Goal: Contribute content: Contribute content

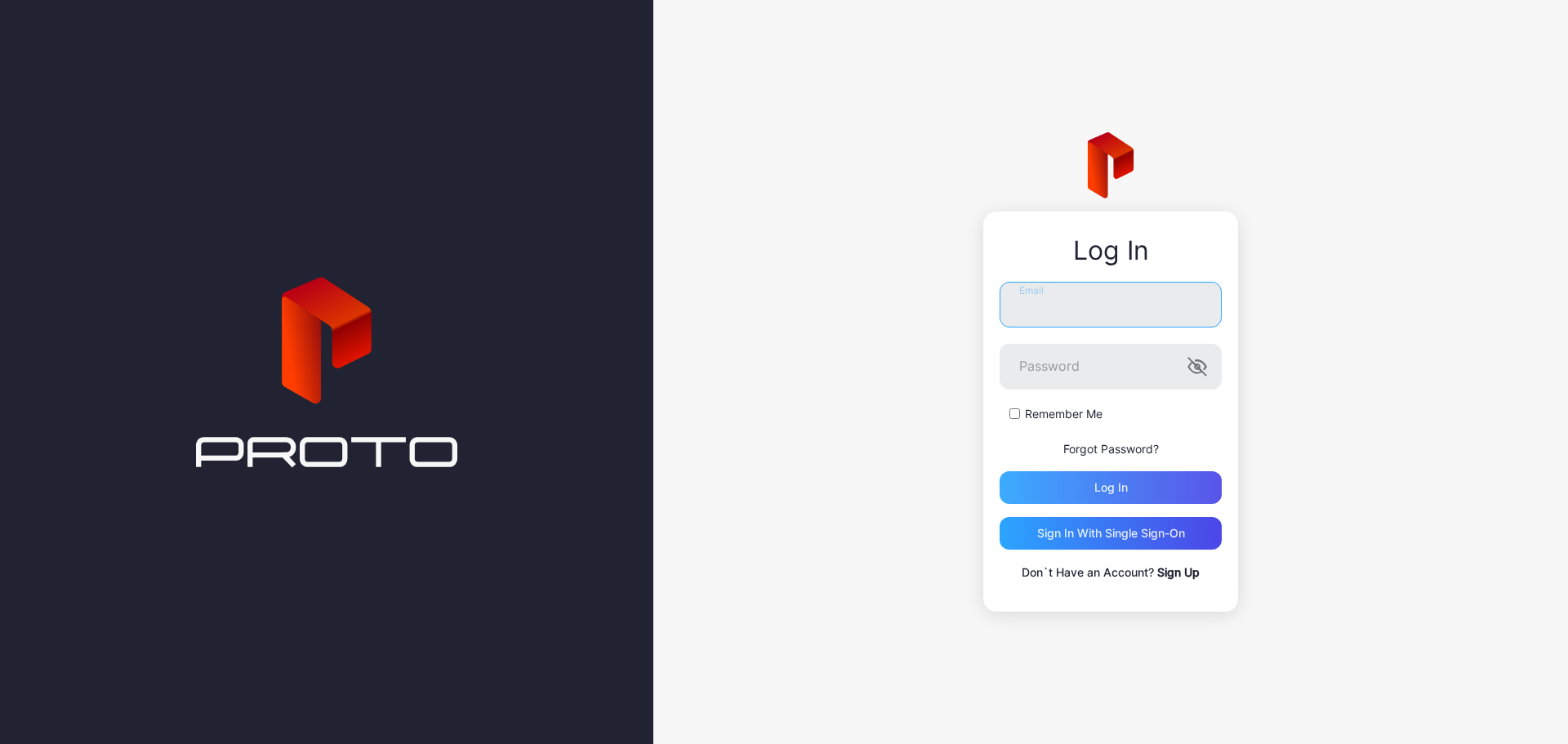
type input "**********"
click at [1165, 480] on div "Log in" at bounding box center [1110, 488] width 222 height 33
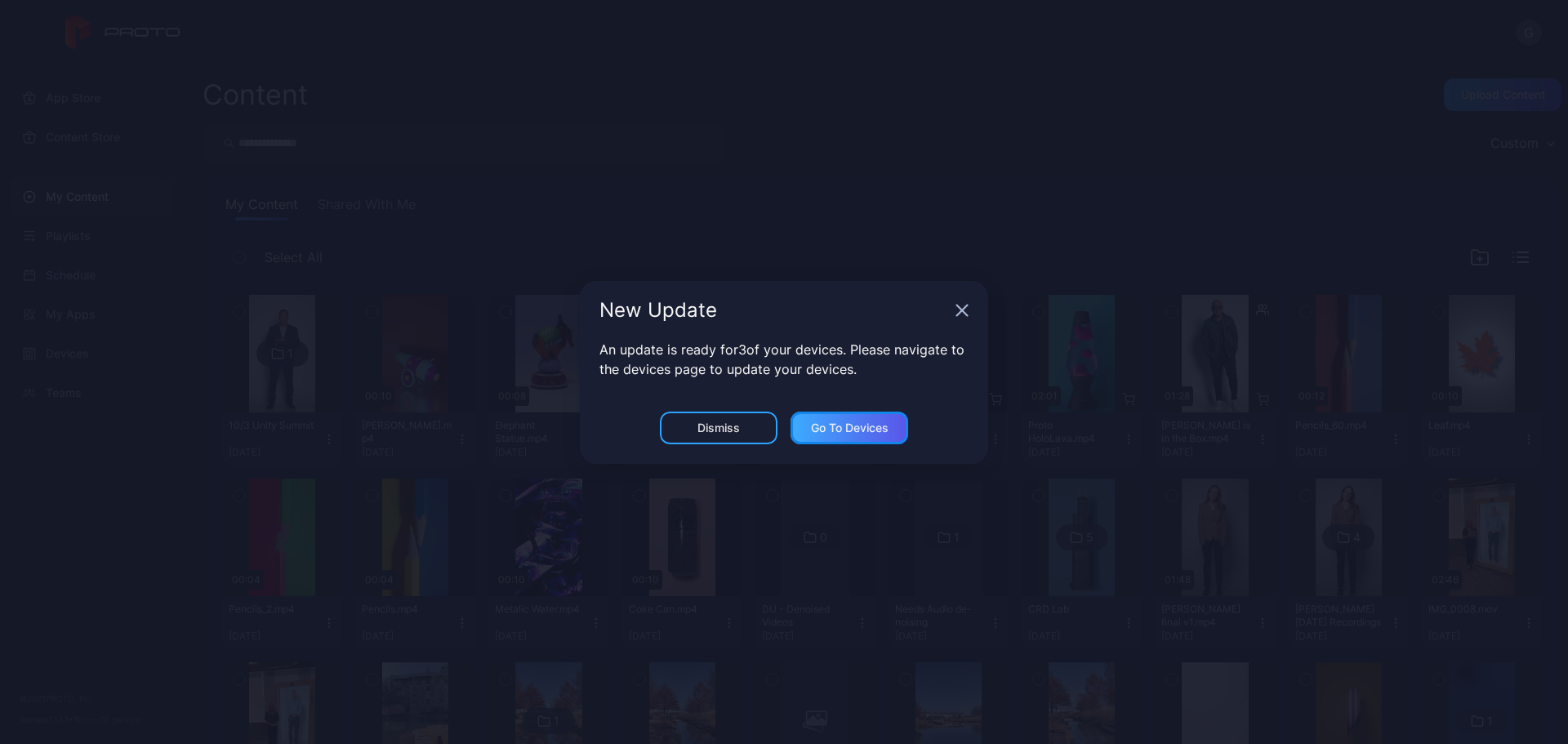
click at [837, 433] on div "Go to devices" at bounding box center [849, 427] width 77 height 13
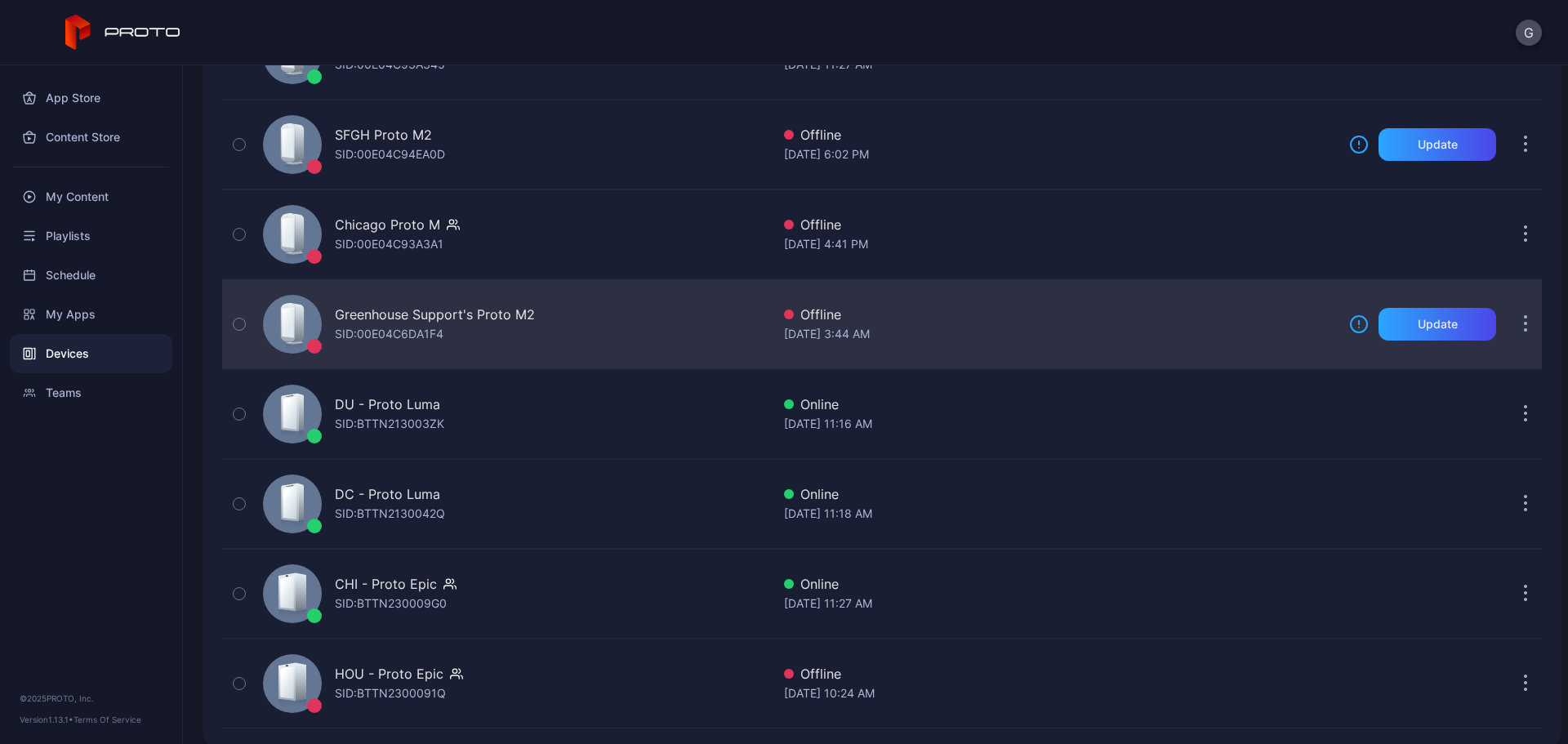
scroll to position [372, 0]
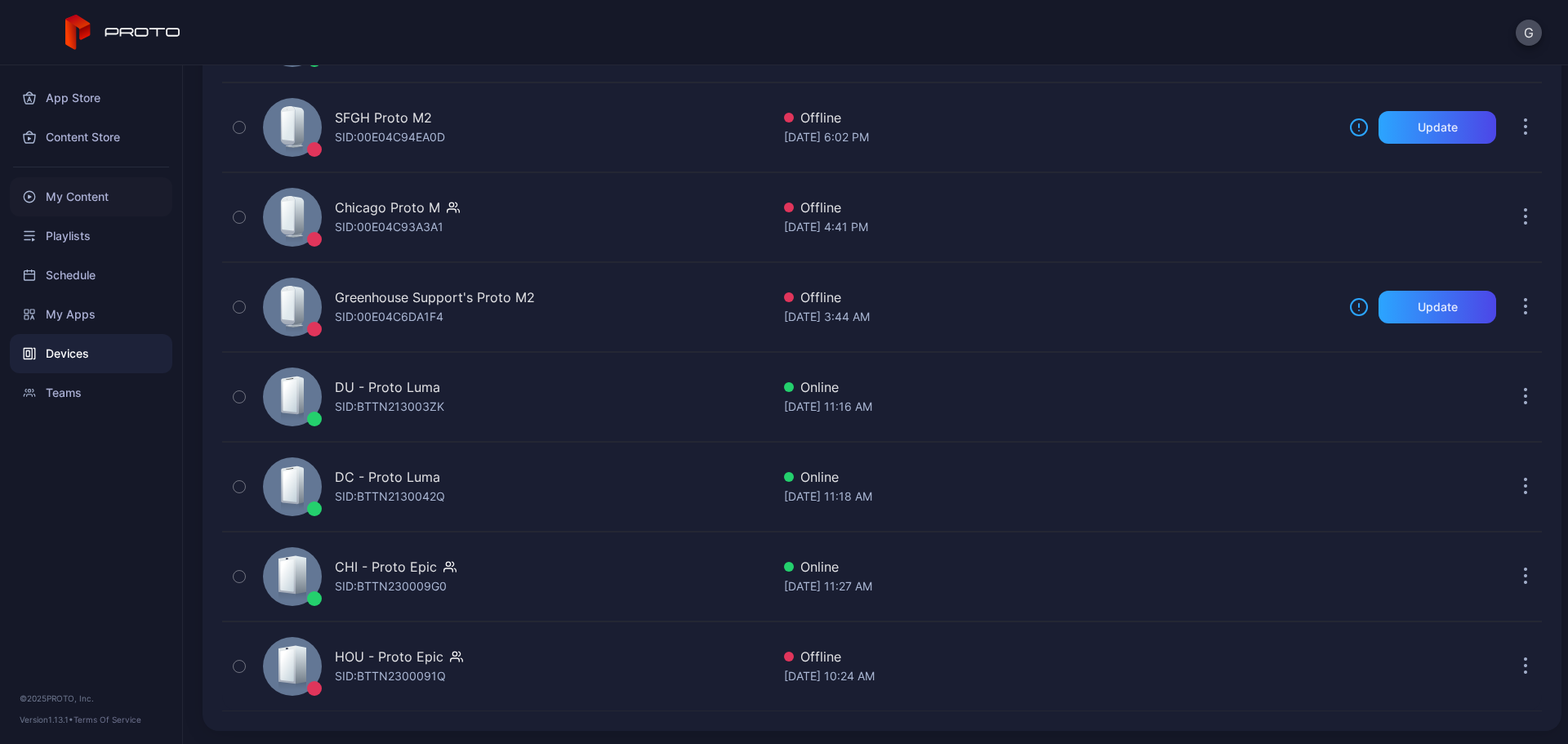
click at [100, 191] on div "My Content" at bounding box center [90, 197] width 163 height 39
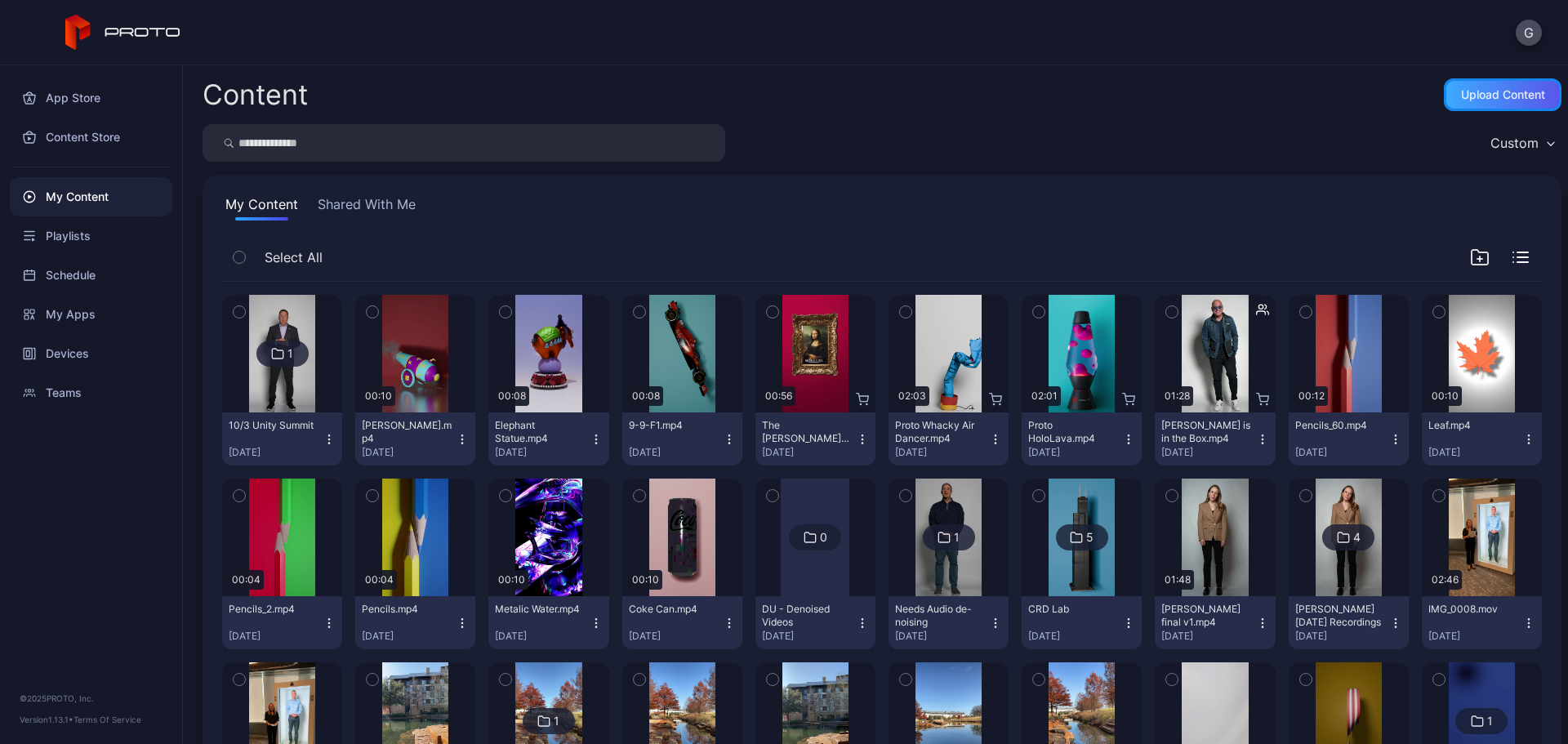
click at [1469, 96] on div "Upload Content" at bounding box center [1503, 94] width 84 height 13
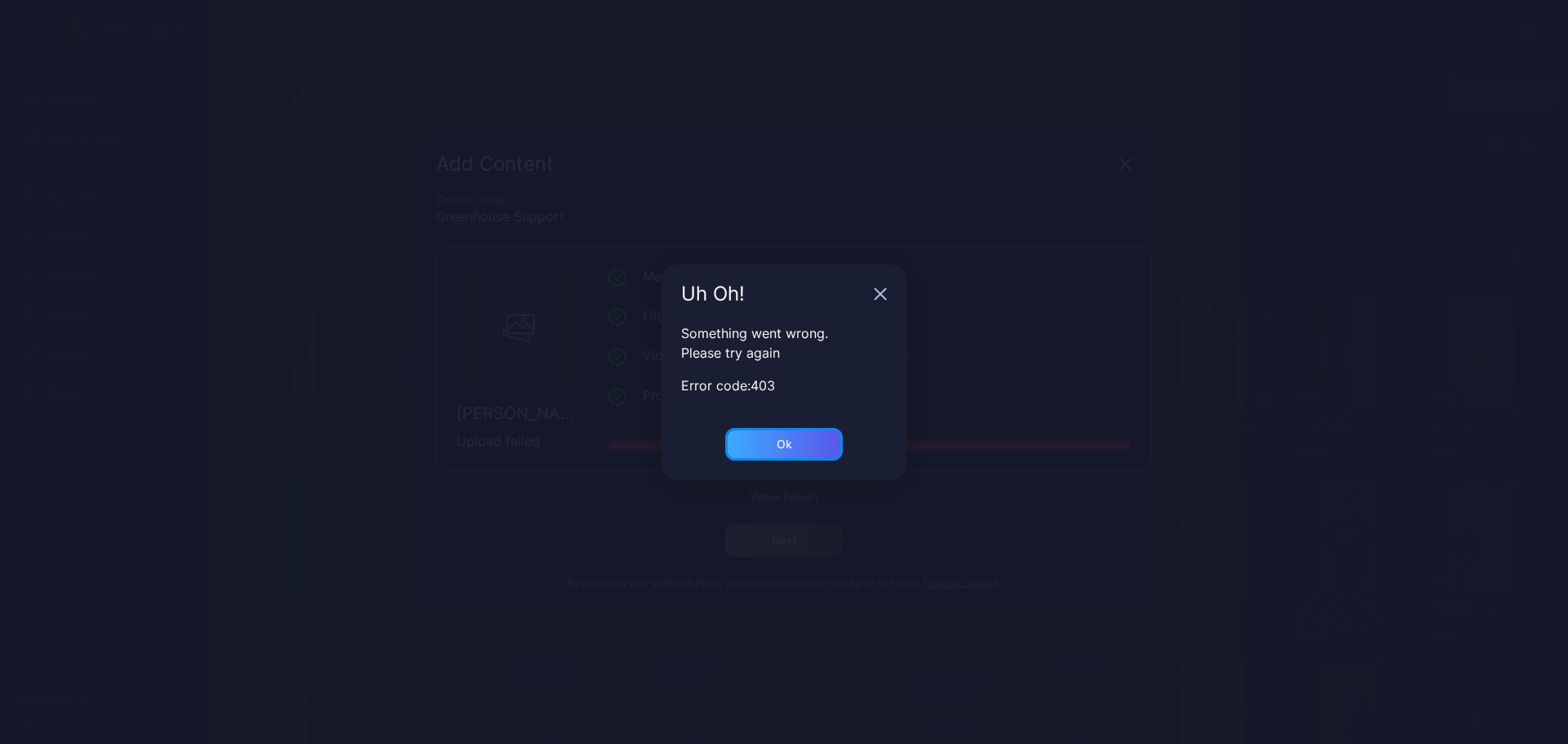
click at [776, 442] on div "Ok" at bounding box center [783, 445] width 117 height 33
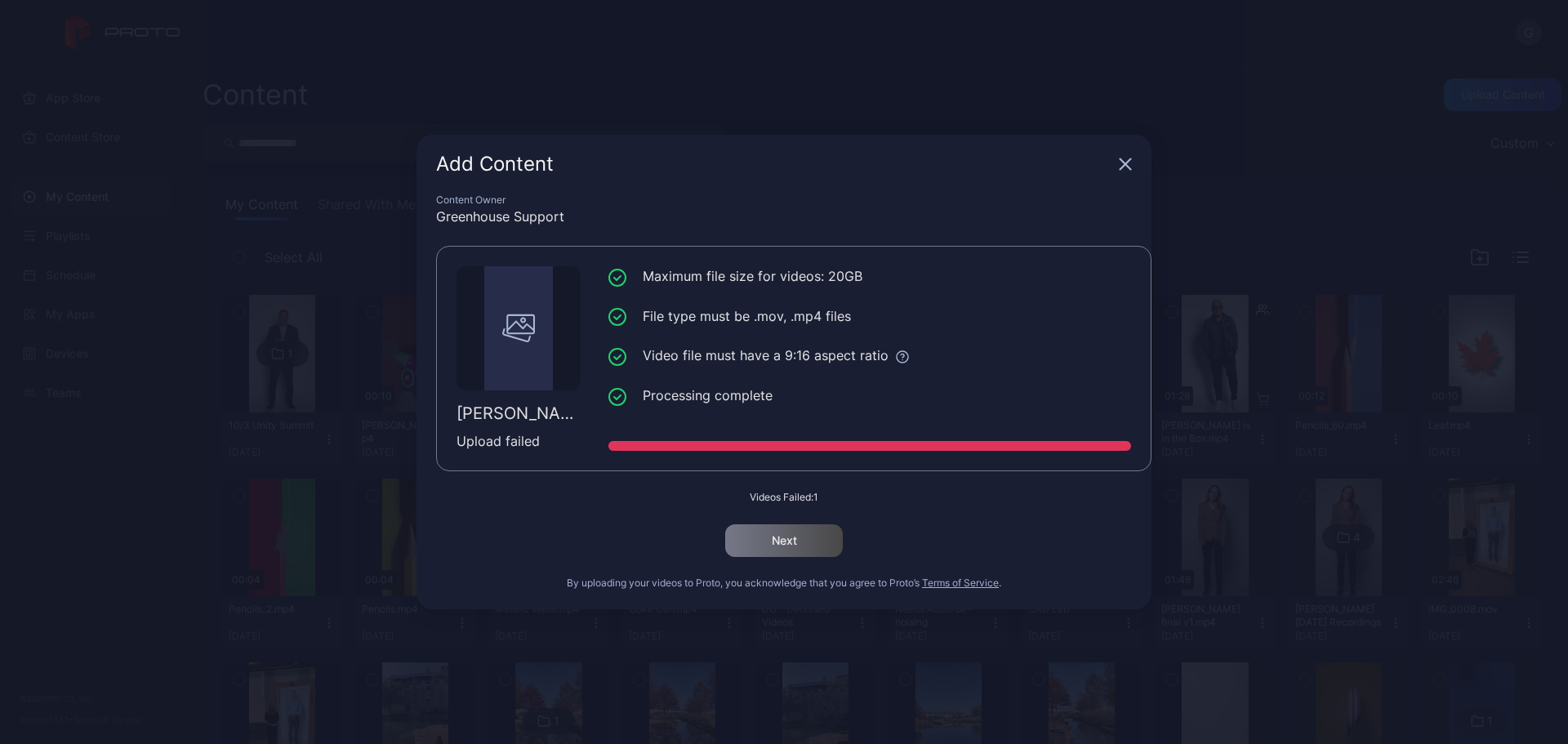
click at [1128, 166] on icon "button" at bounding box center [1126, 164] width 10 height 10
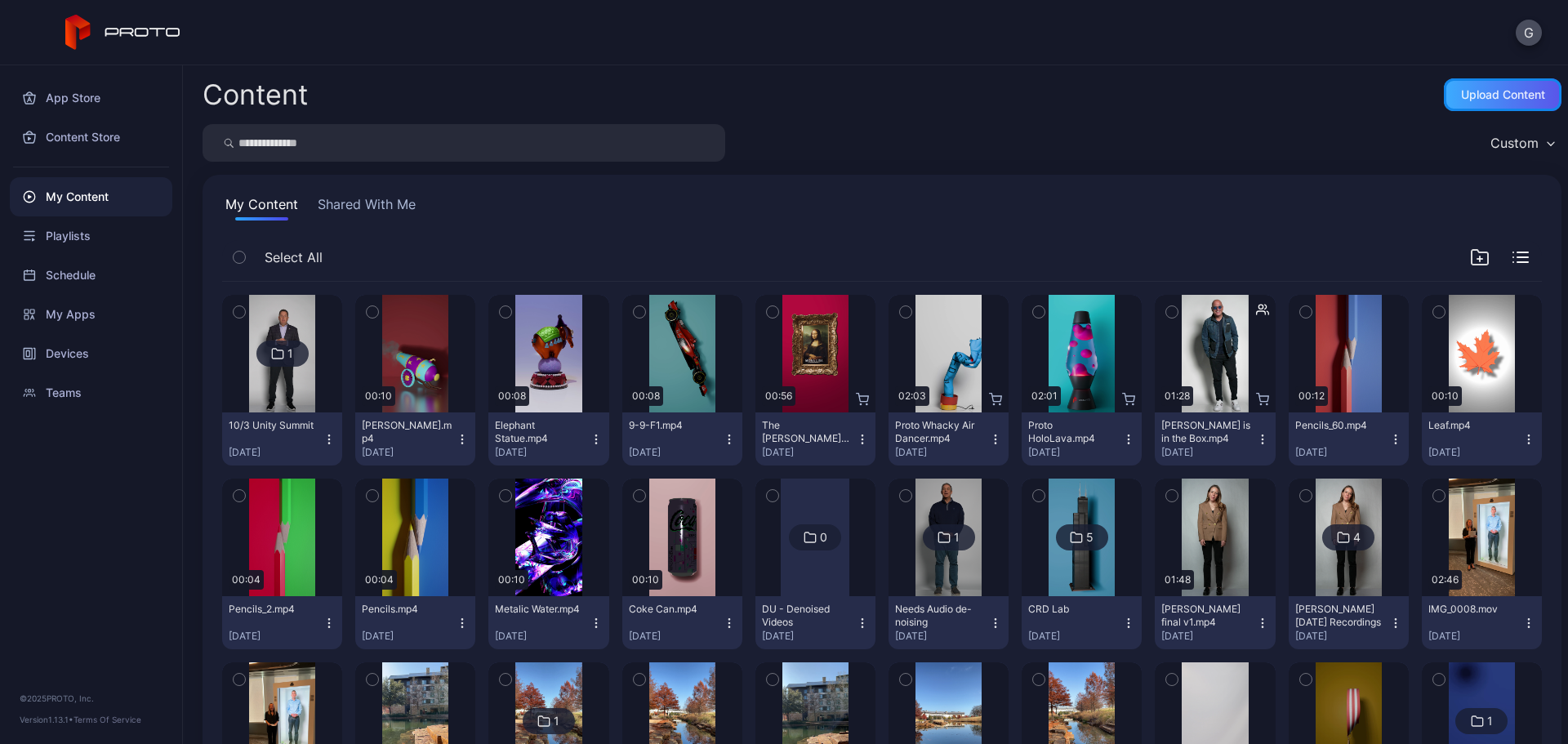
click at [1484, 101] on div "Upload Content" at bounding box center [1502, 95] width 117 height 33
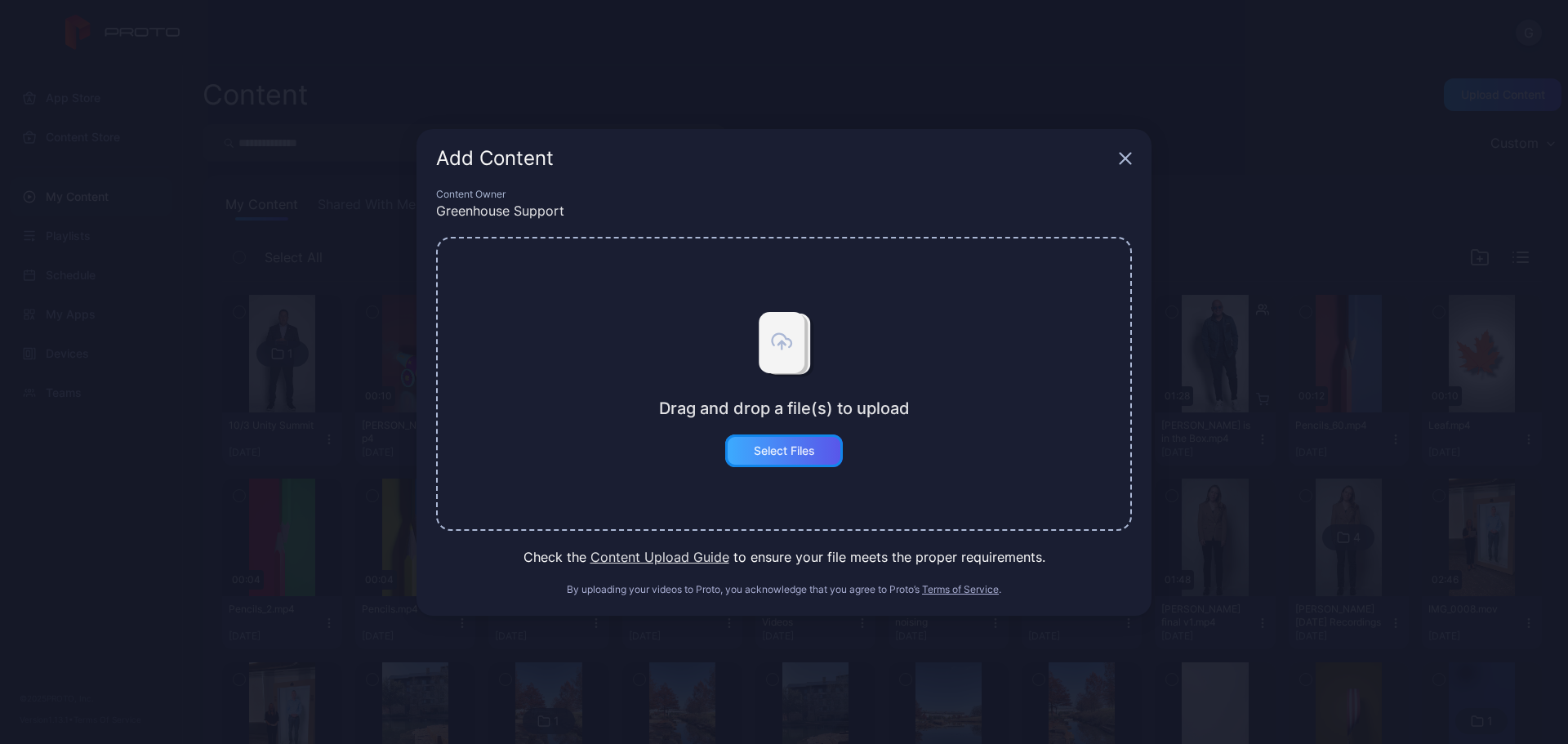
click at [792, 458] on div "Select Files" at bounding box center [783, 451] width 117 height 33
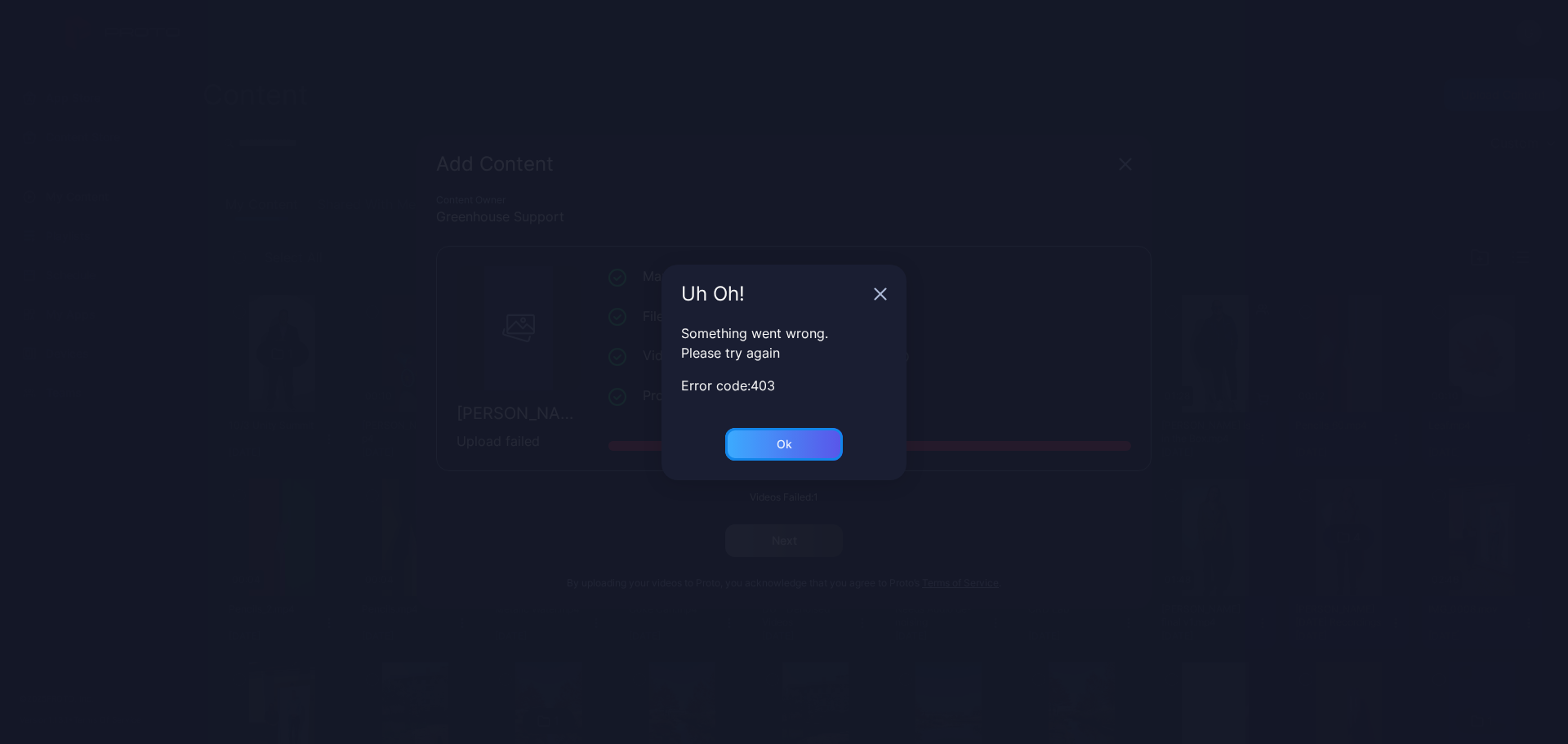
click at [811, 443] on div "Ok" at bounding box center [783, 445] width 117 height 33
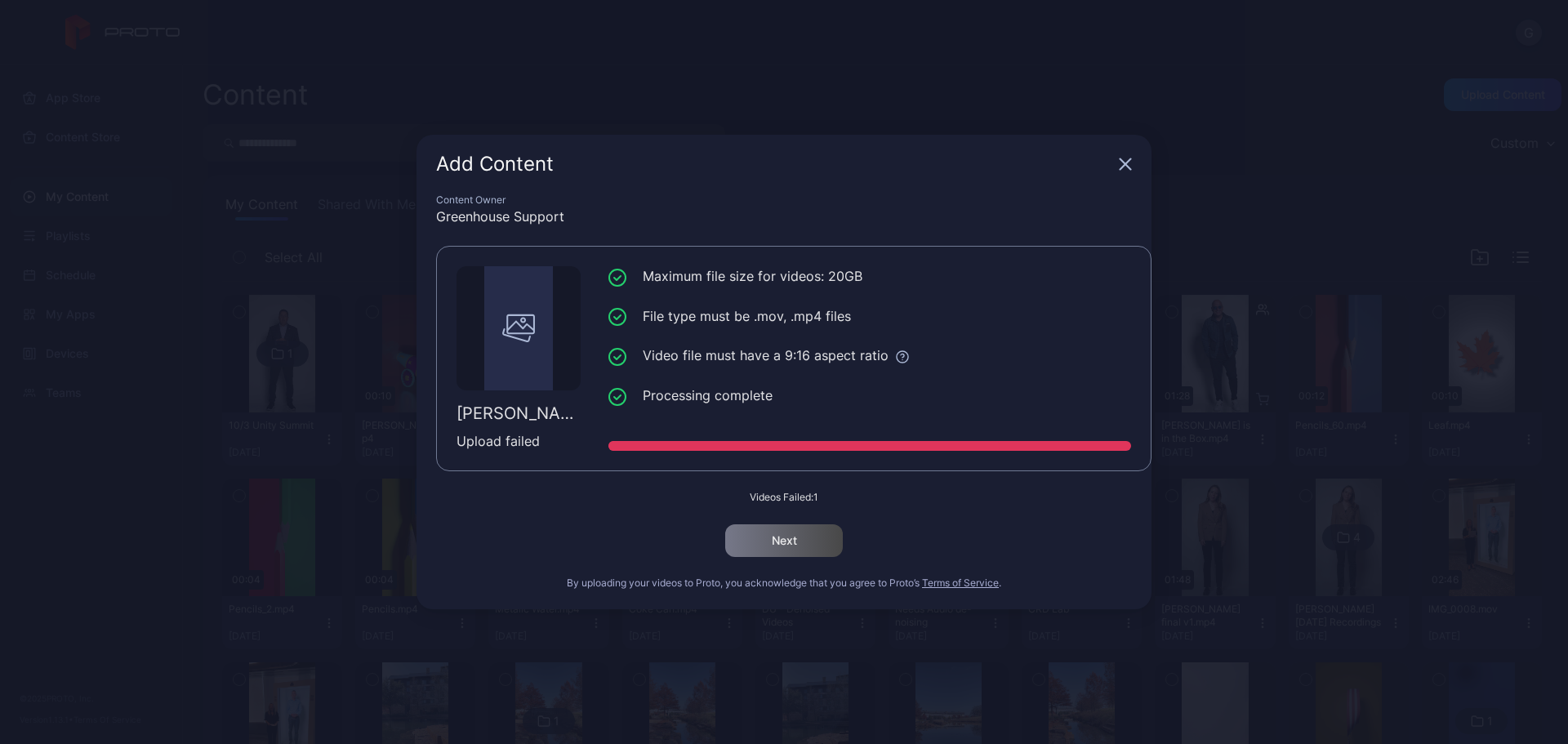
click at [1119, 164] on icon "button" at bounding box center [1125, 164] width 13 height 13
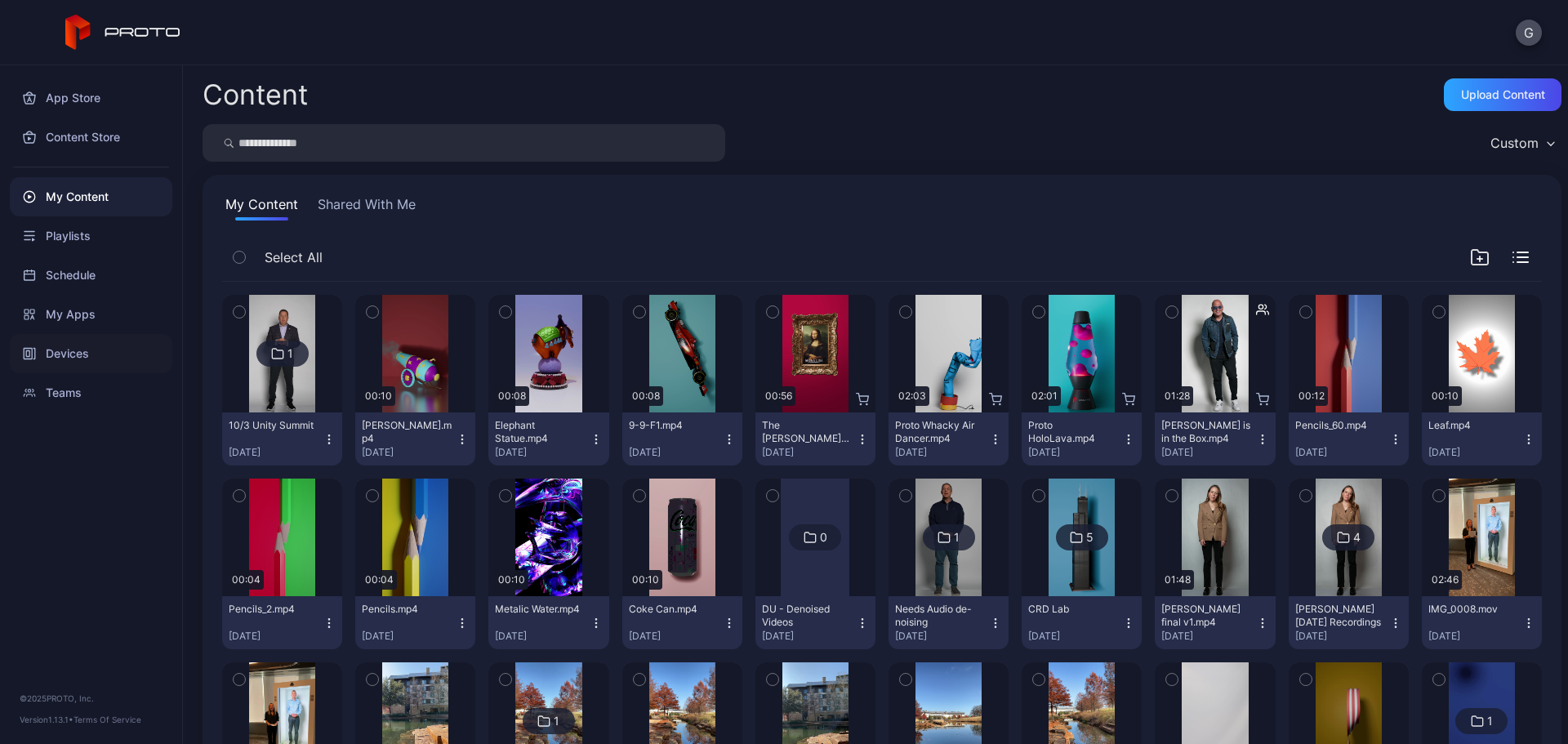
click at [70, 356] on div "Devices" at bounding box center [90, 353] width 163 height 39
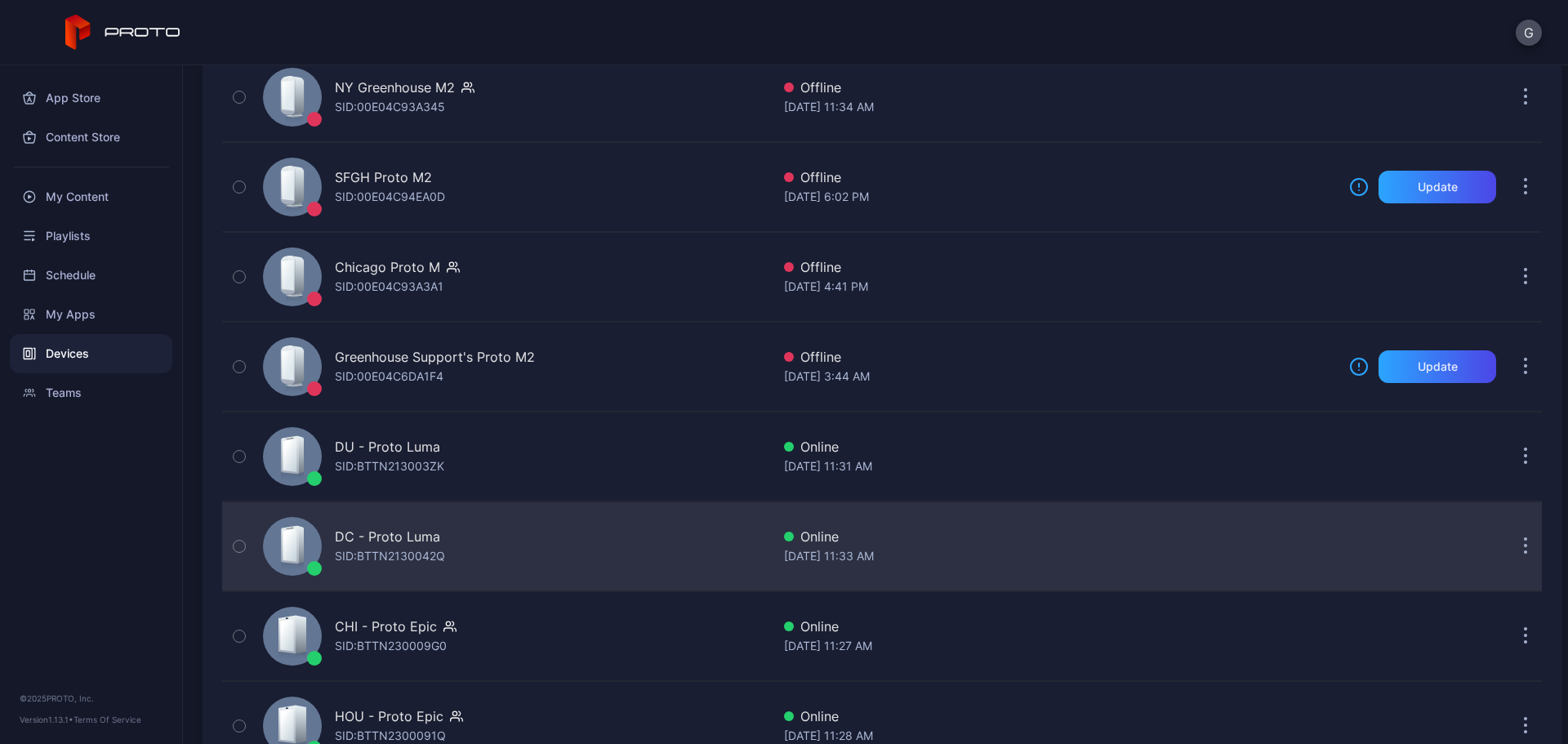
scroll to position [372, 0]
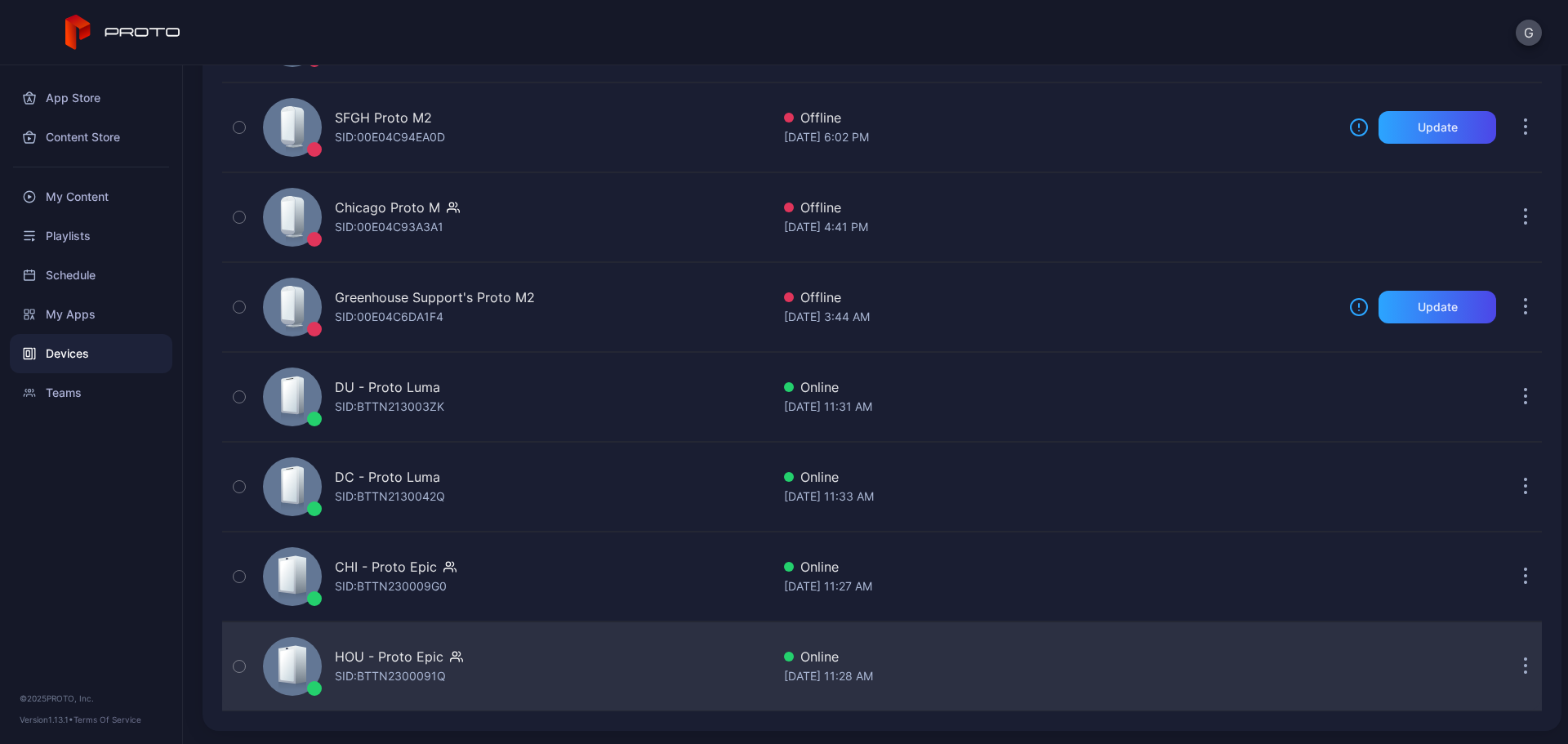
click at [363, 660] on div "HOU - Proto Epic" at bounding box center [389, 656] width 109 height 20
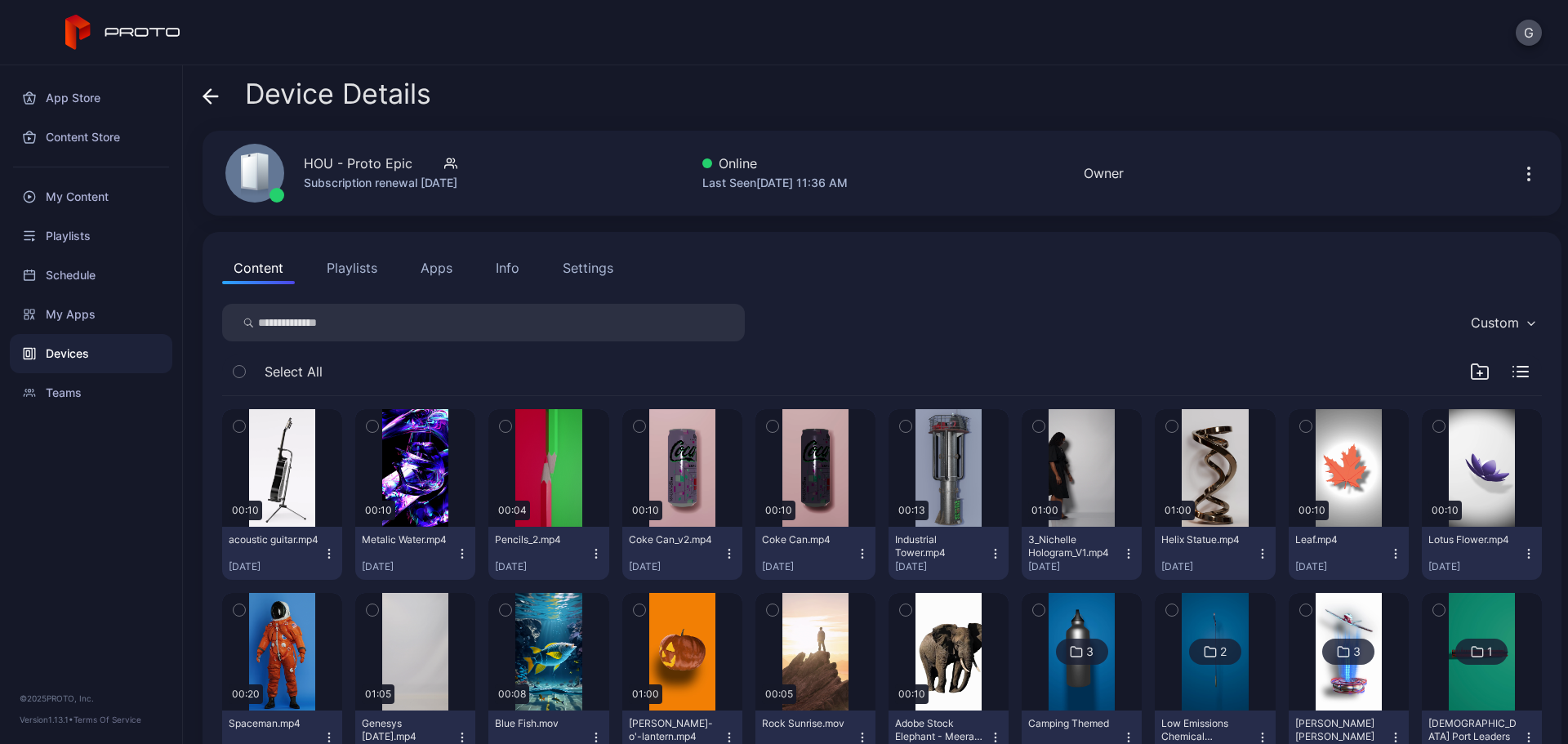
click at [1129, 553] on icon "button" at bounding box center [1129, 553] width 1 height 1
click at [1069, 609] on button "Unassign" at bounding box center [1069, 614] width 139 height 52
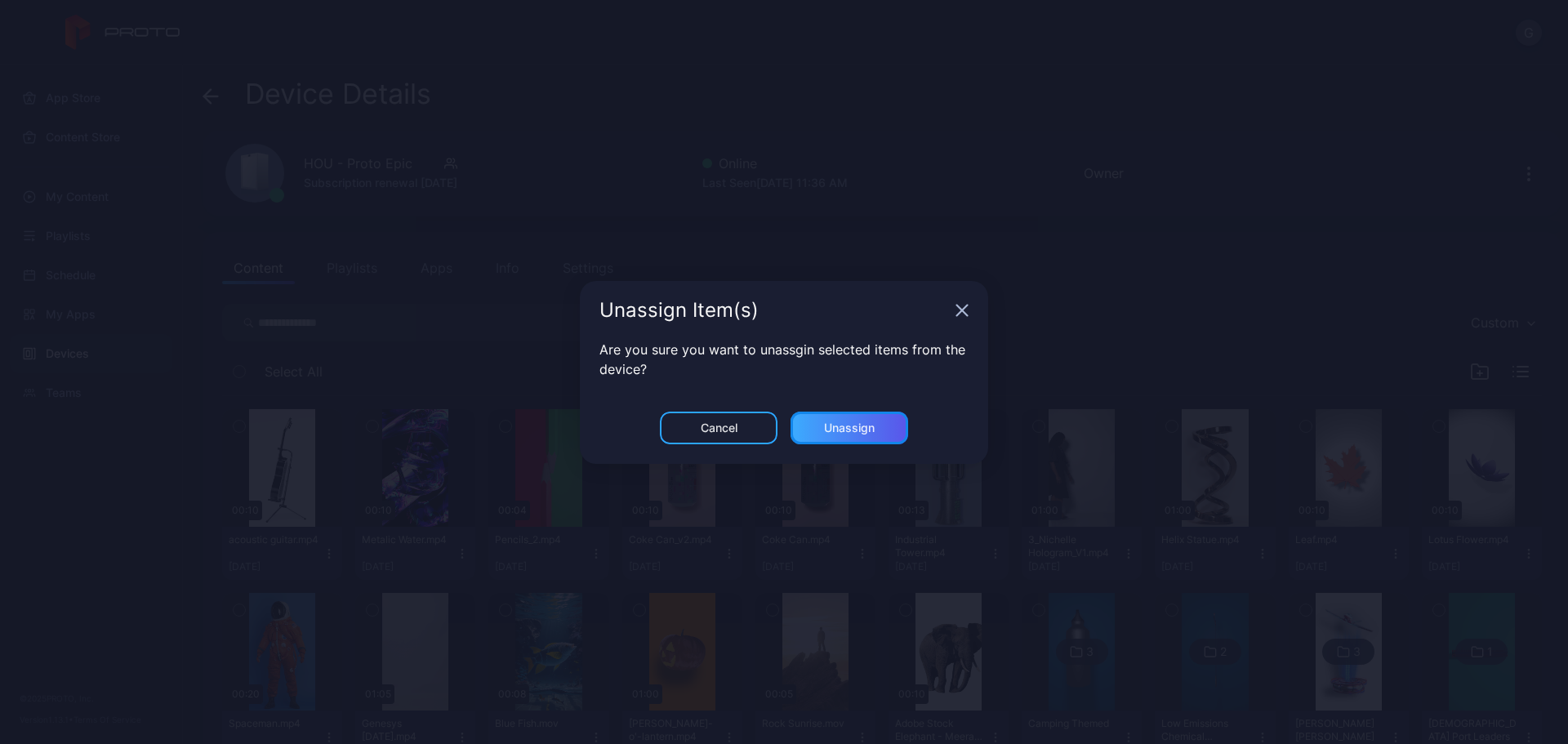
click at [888, 423] on div "Unassign" at bounding box center [849, 428] width 117 height 33
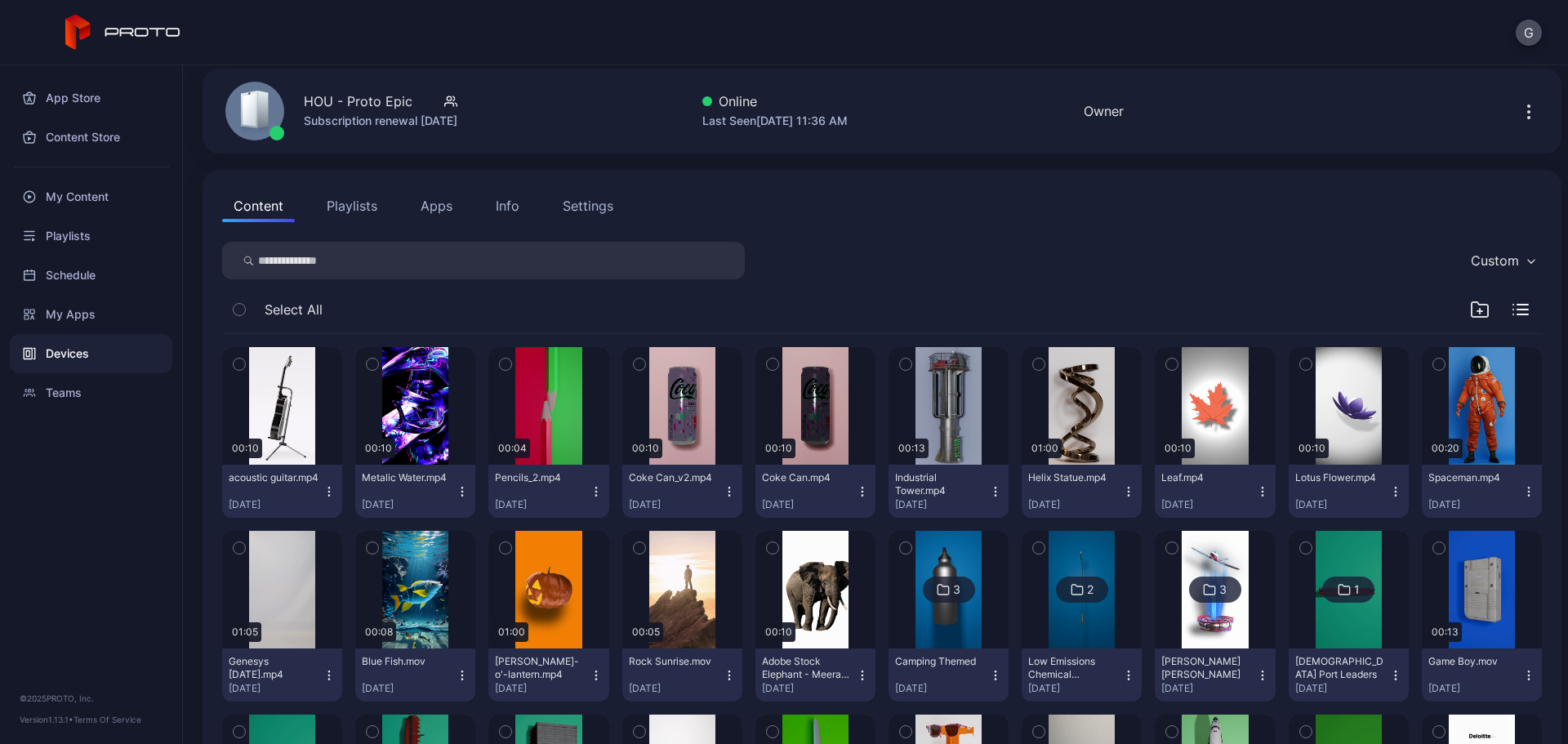
scroll to position [82, 0]
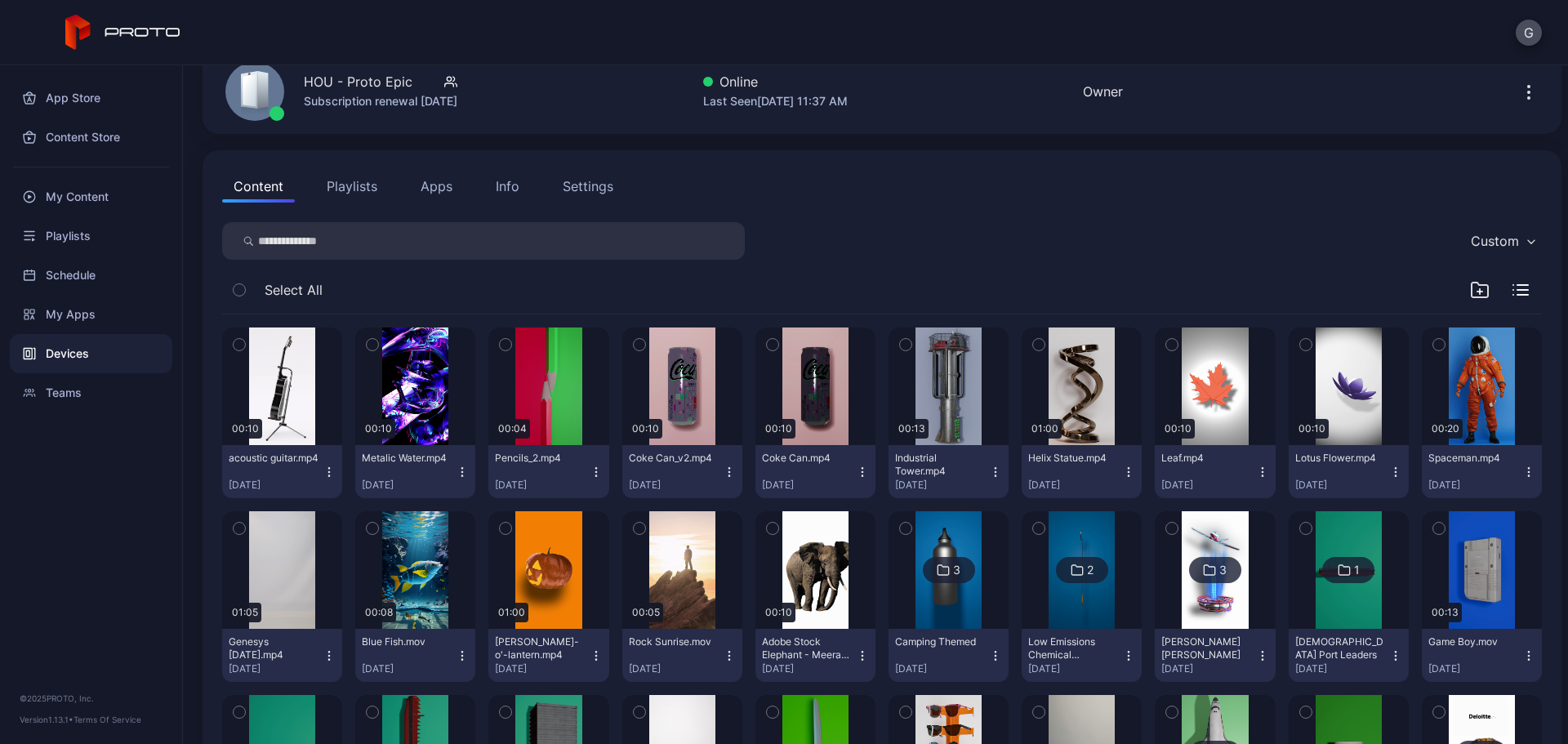
click at [1256, 472] on icon "button" at bounding box center [1263, 472] width 13 height 13
click at [1186, 541] on button "Unassign" at bounding box center [1201, 533] width 139 height 52
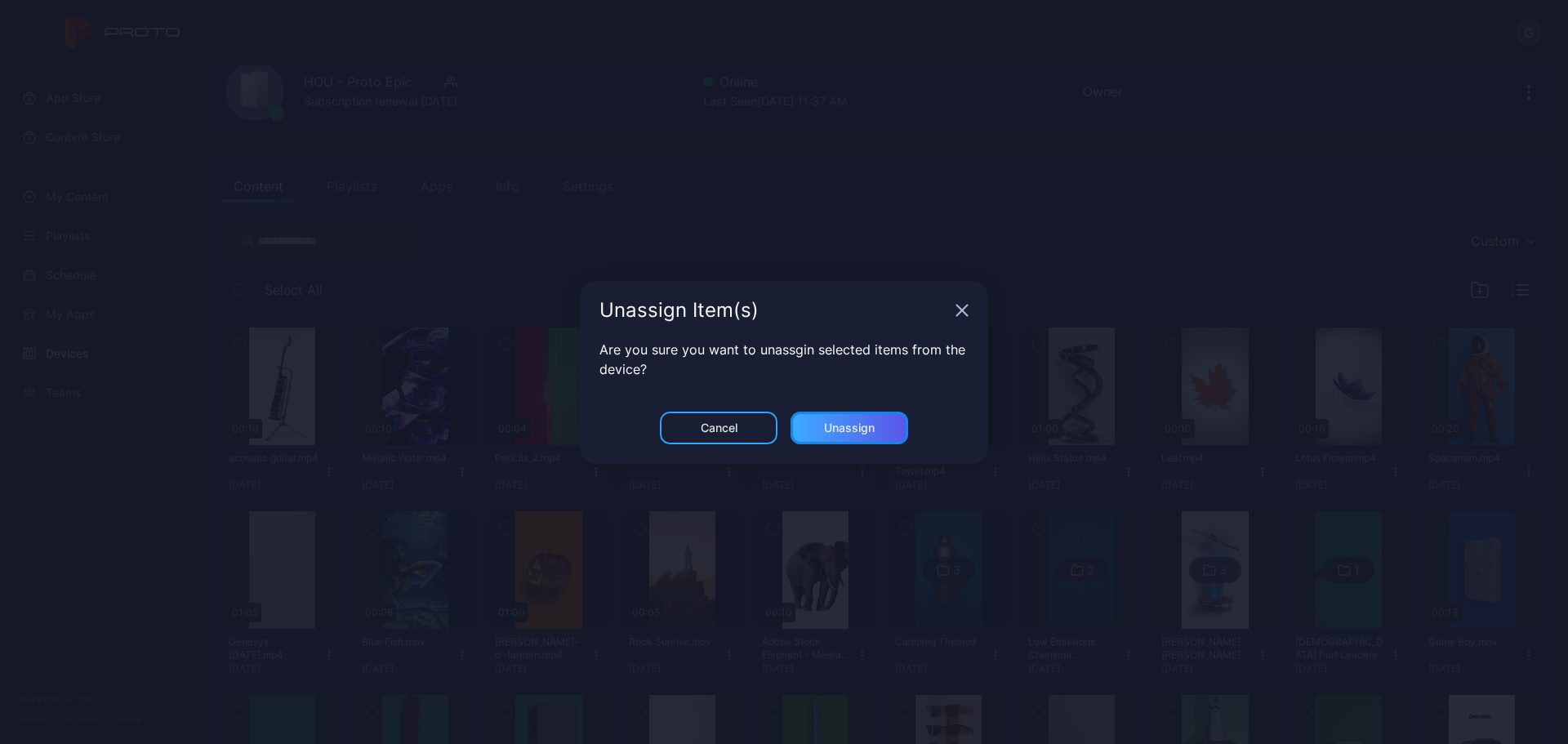
click at [878, 432] on div "Unassign" at bounding box center [849, 428] width 117 height 33
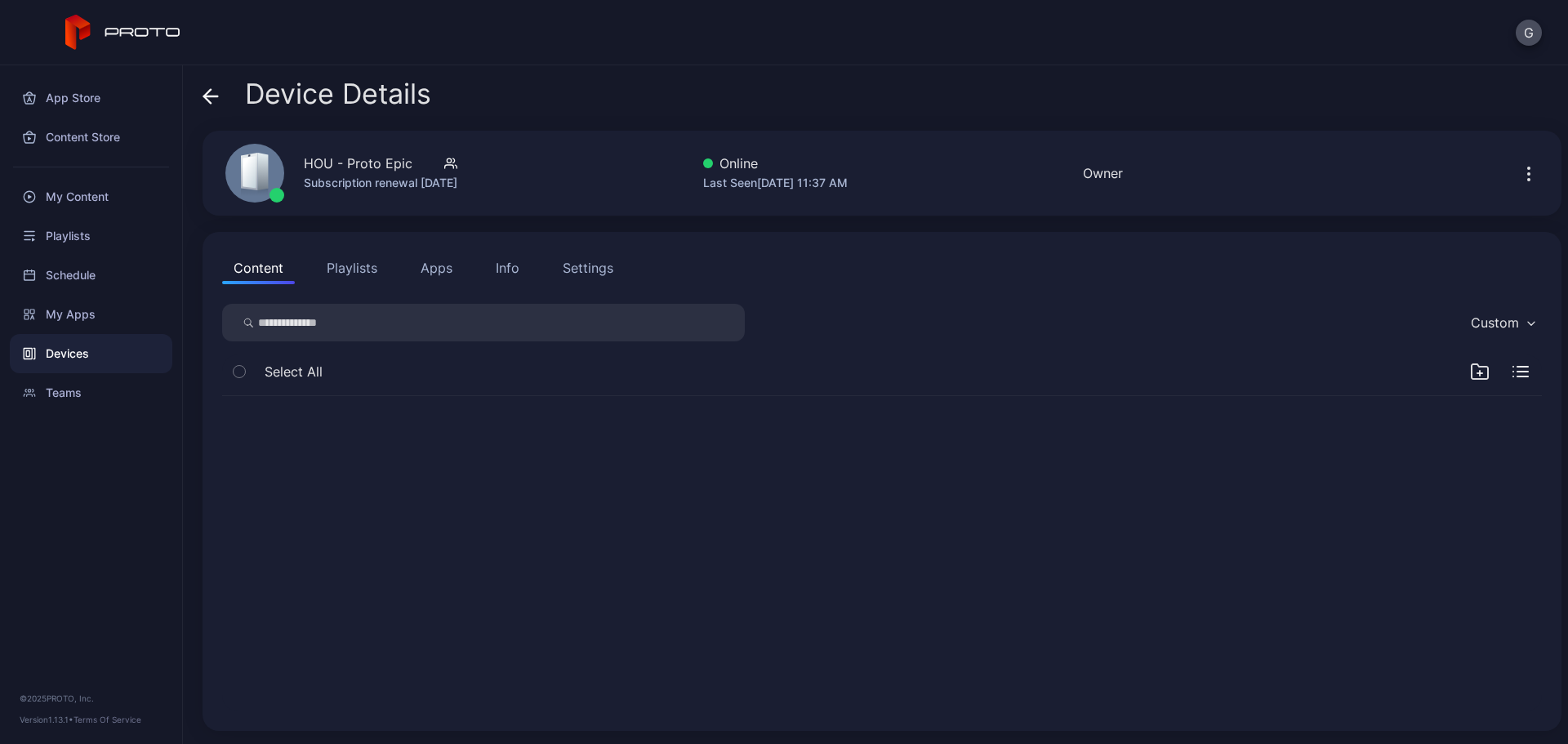
scroll to position [0, 0]
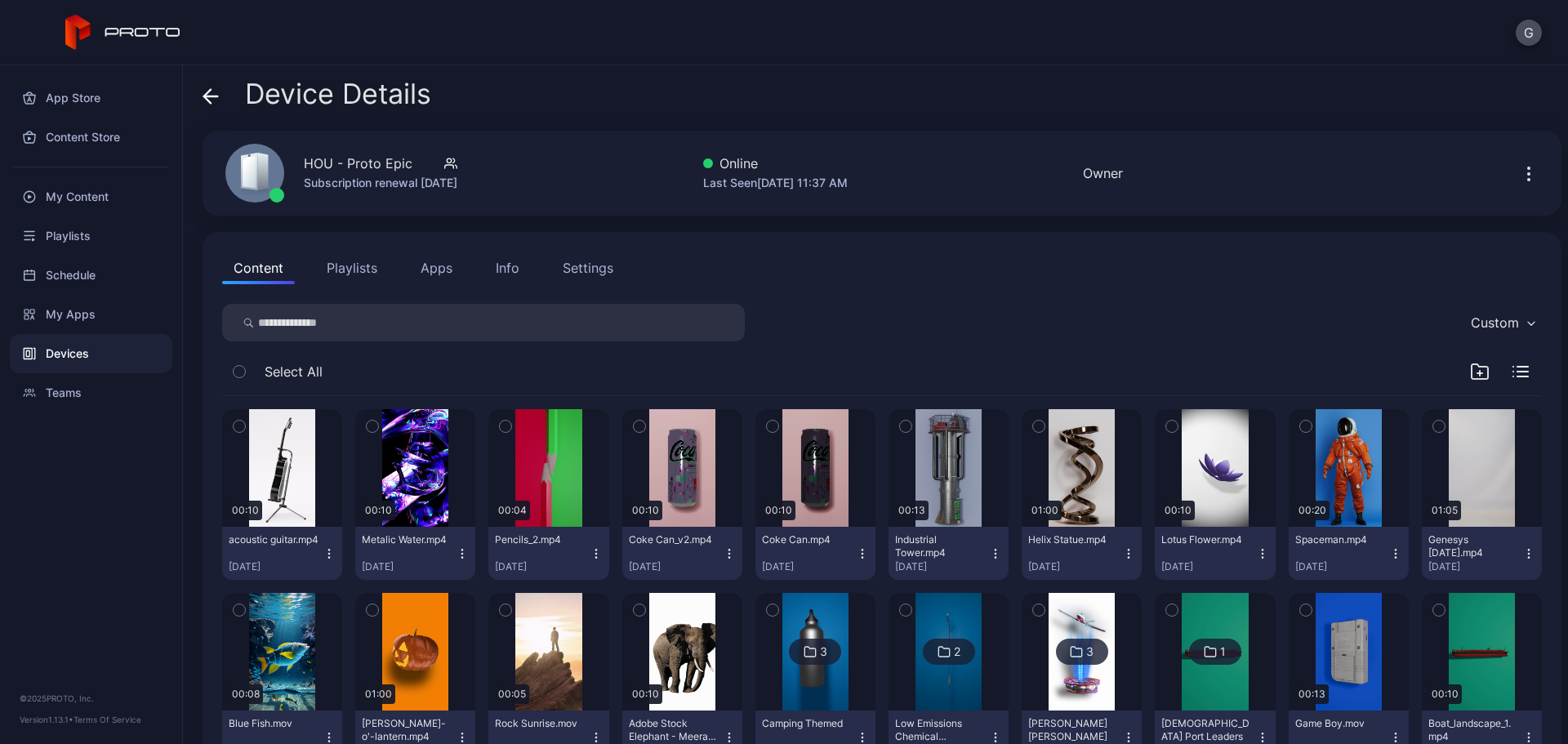
click at [1256, 555] on icon "button" at bounding box center [1263, 553] width 13 height 13
click at [1212, 620] on button "Unassign" at bounding box center [1201, 614] width 139 height 52
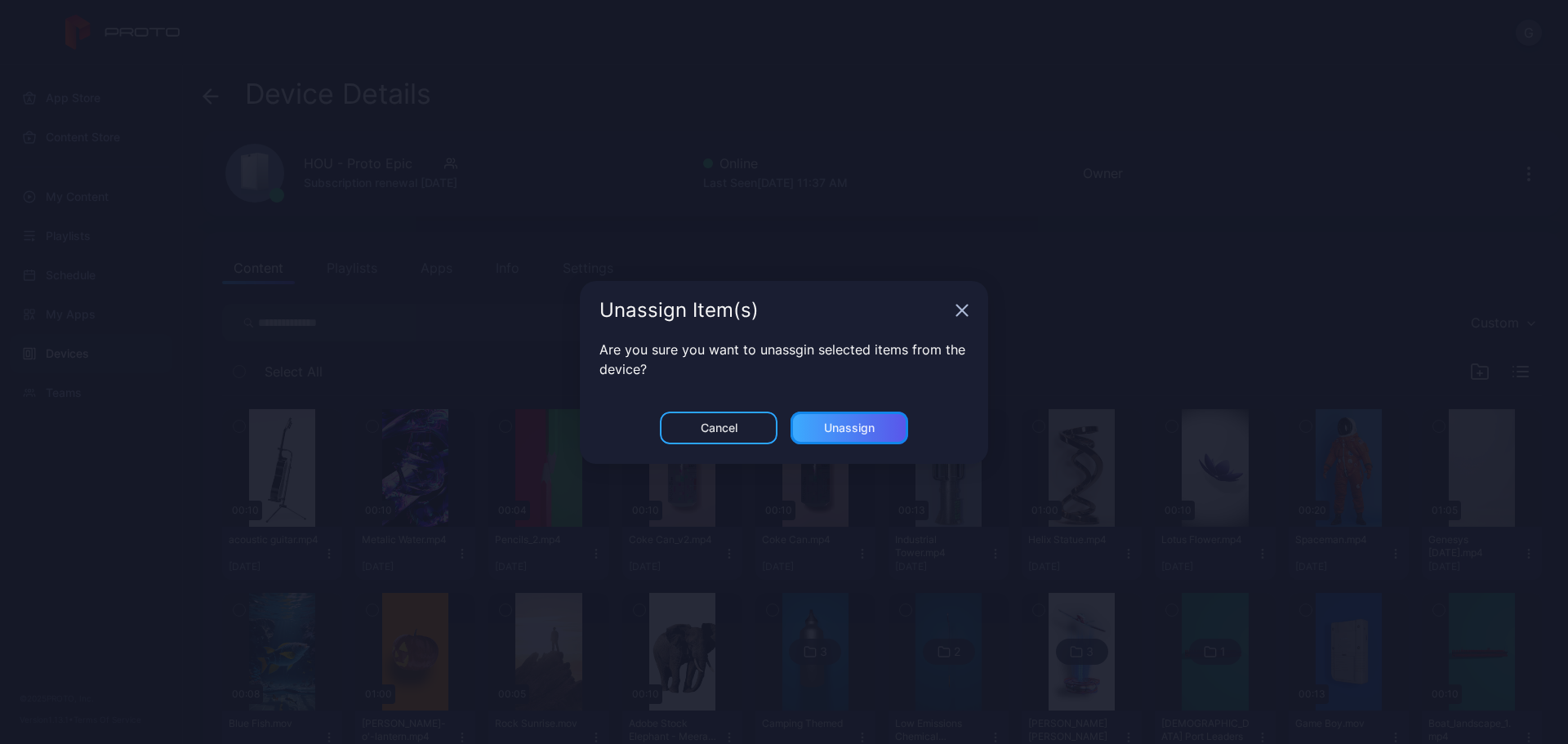
click at [881, 431] on div "Unassign" at bounding box center [849, 428] width 117 height 33
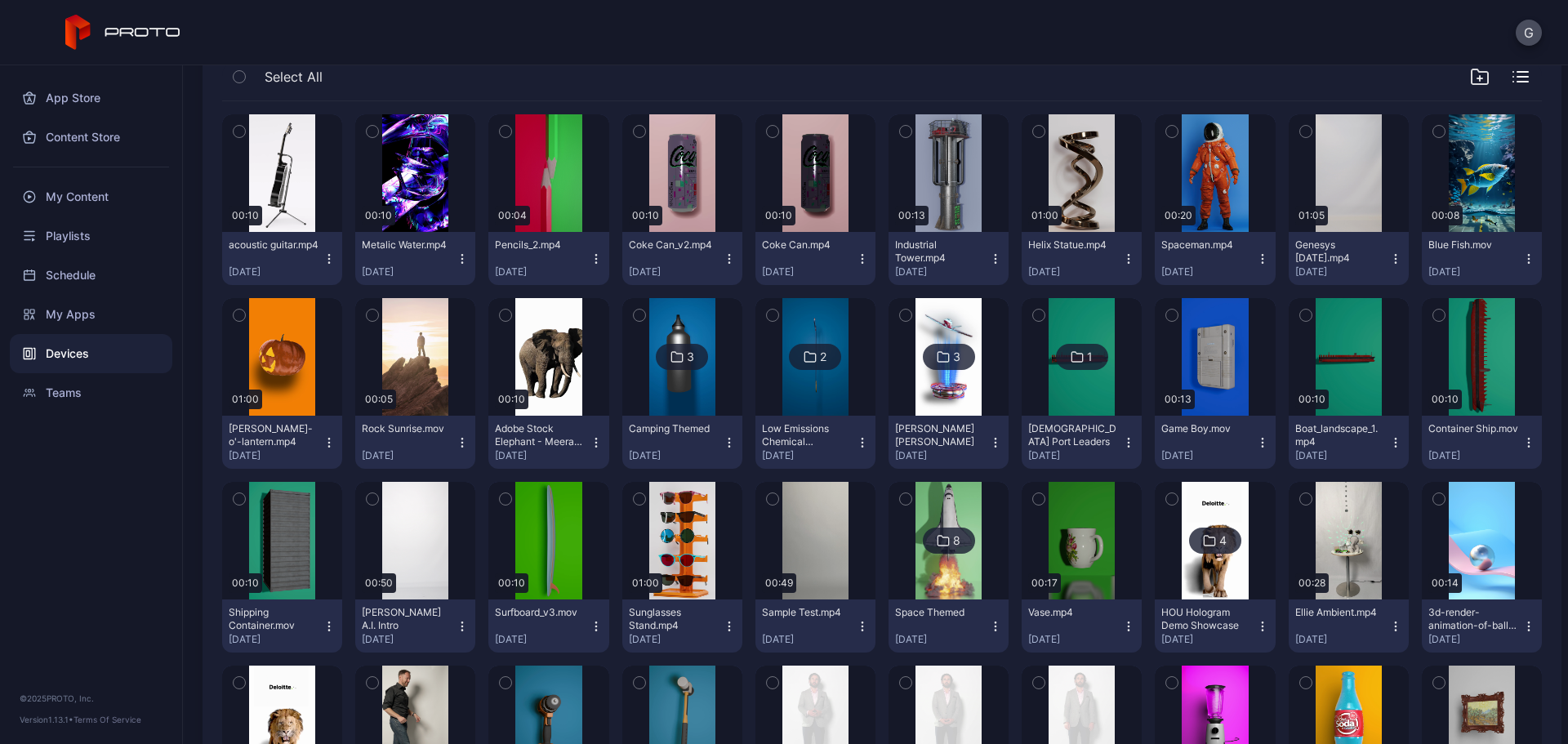
scroll to position [290, 0]
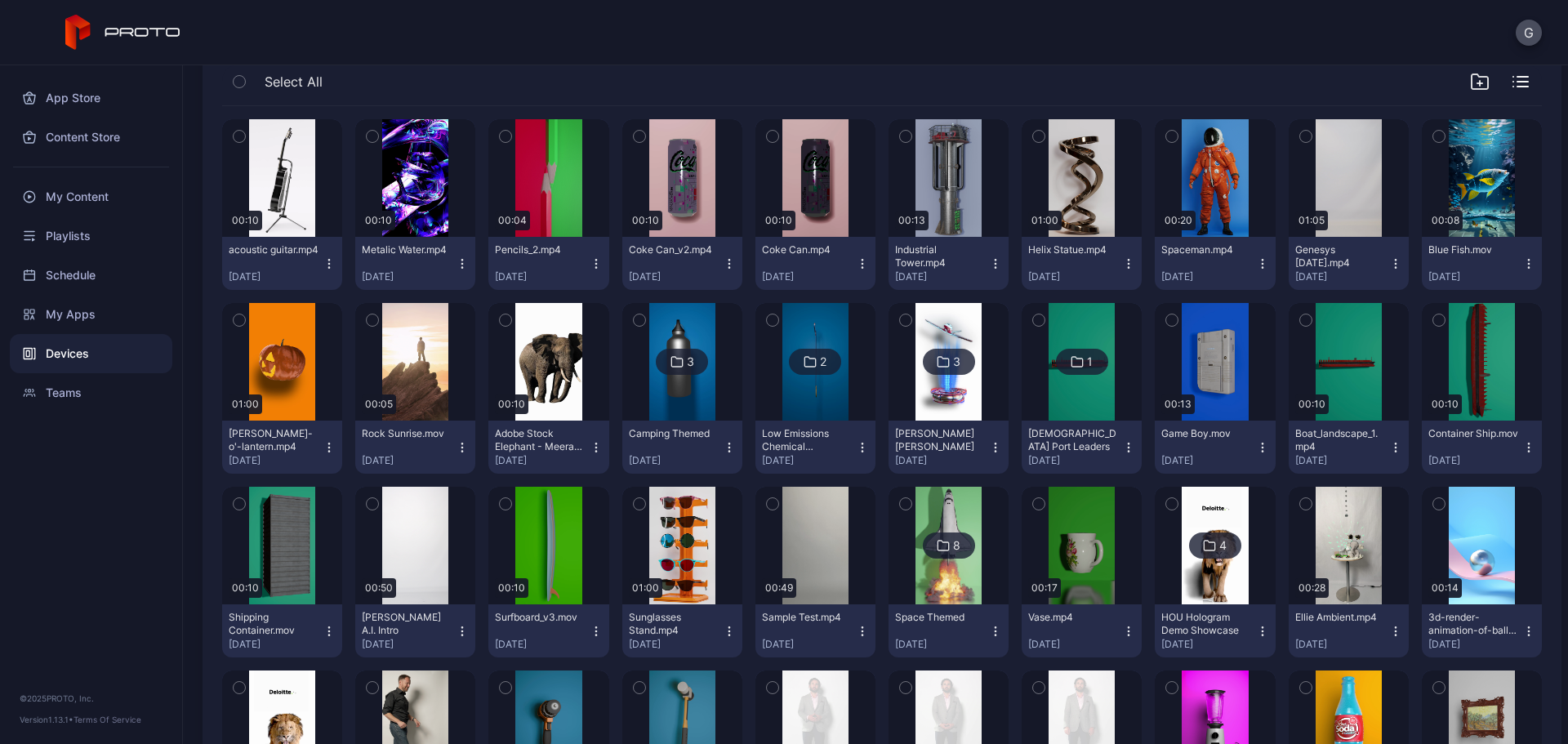
click at [331, 269] on icon "button" at bounding box center [329, 264] width 13 height 13
click at [315, 325] on button "Unassign" at bounding box center [282, 325] width 139 height 52
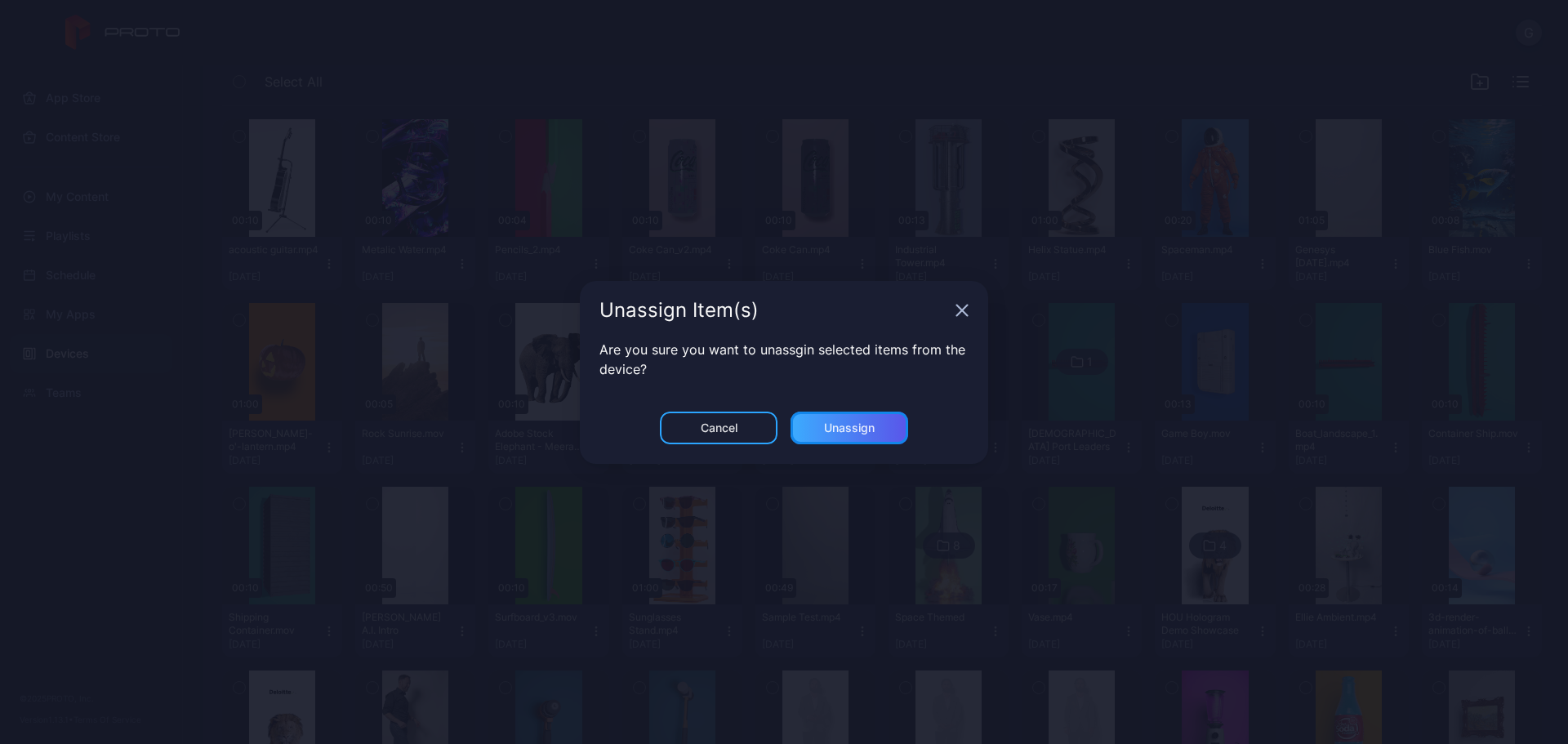
click at [875, 423] on div "Unassign" at bounding box center [849, 428] width 117 height 33
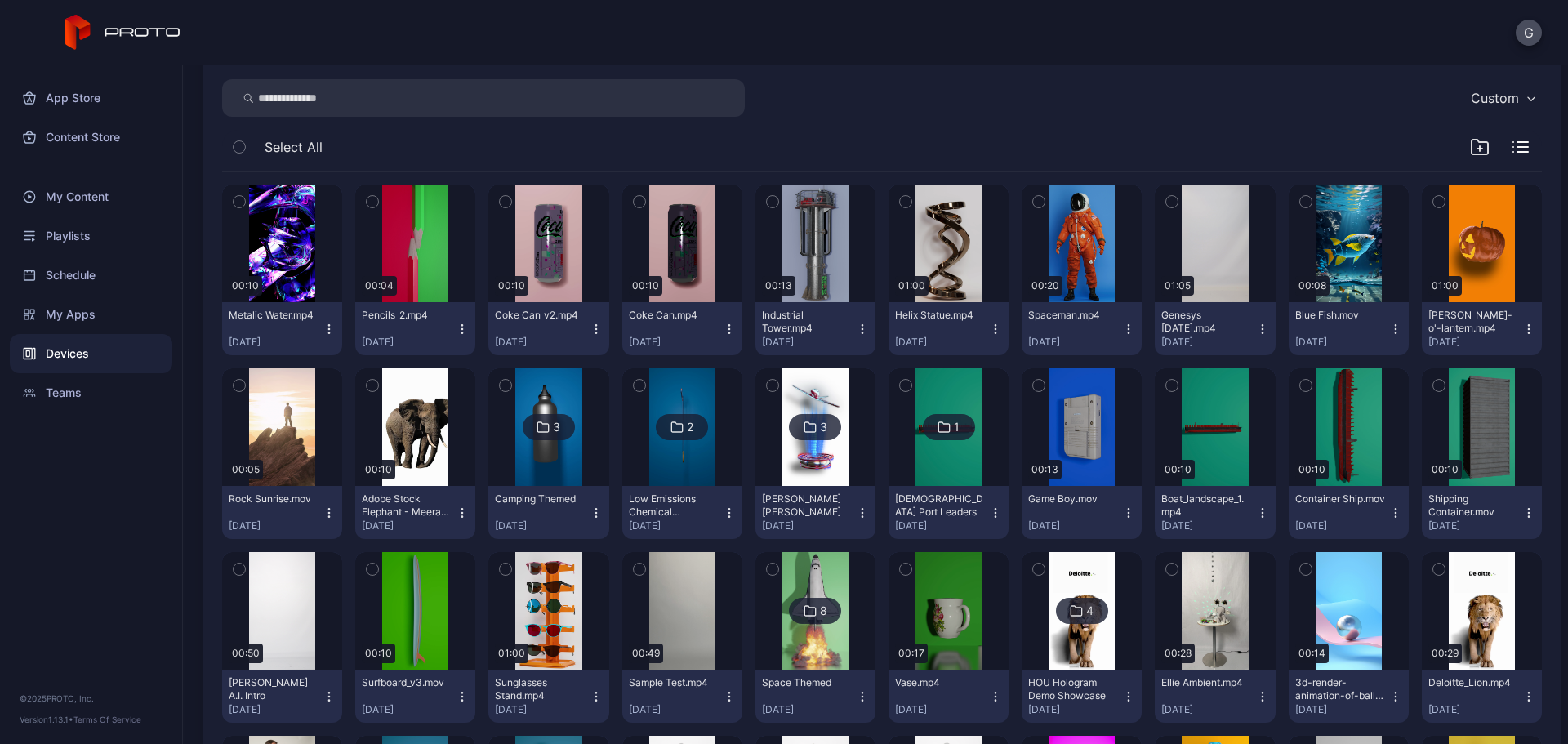
scroll to position [0, 0]
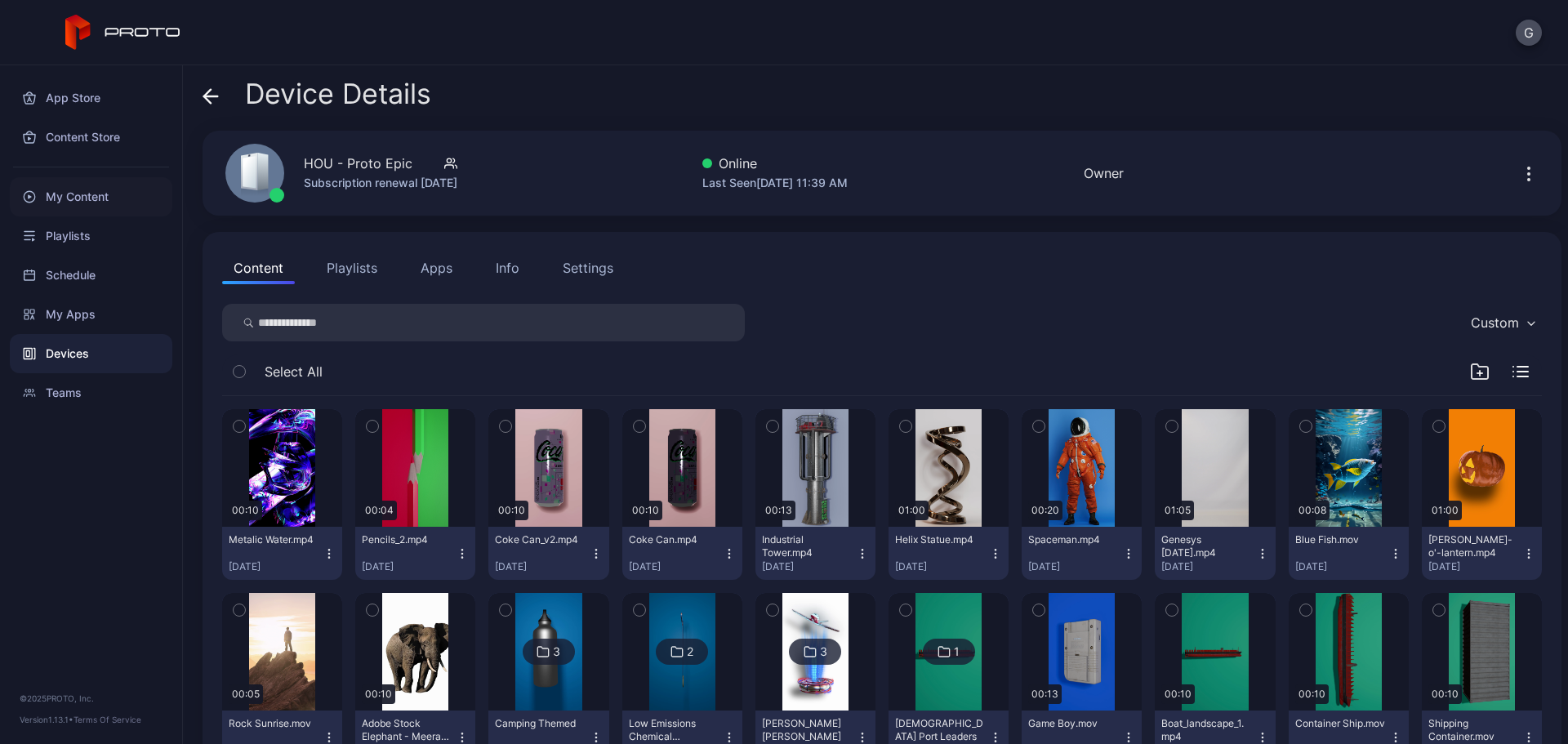
click at [56, 189] on div "My Content" at bounding box center [90, 197] width 163 height 39
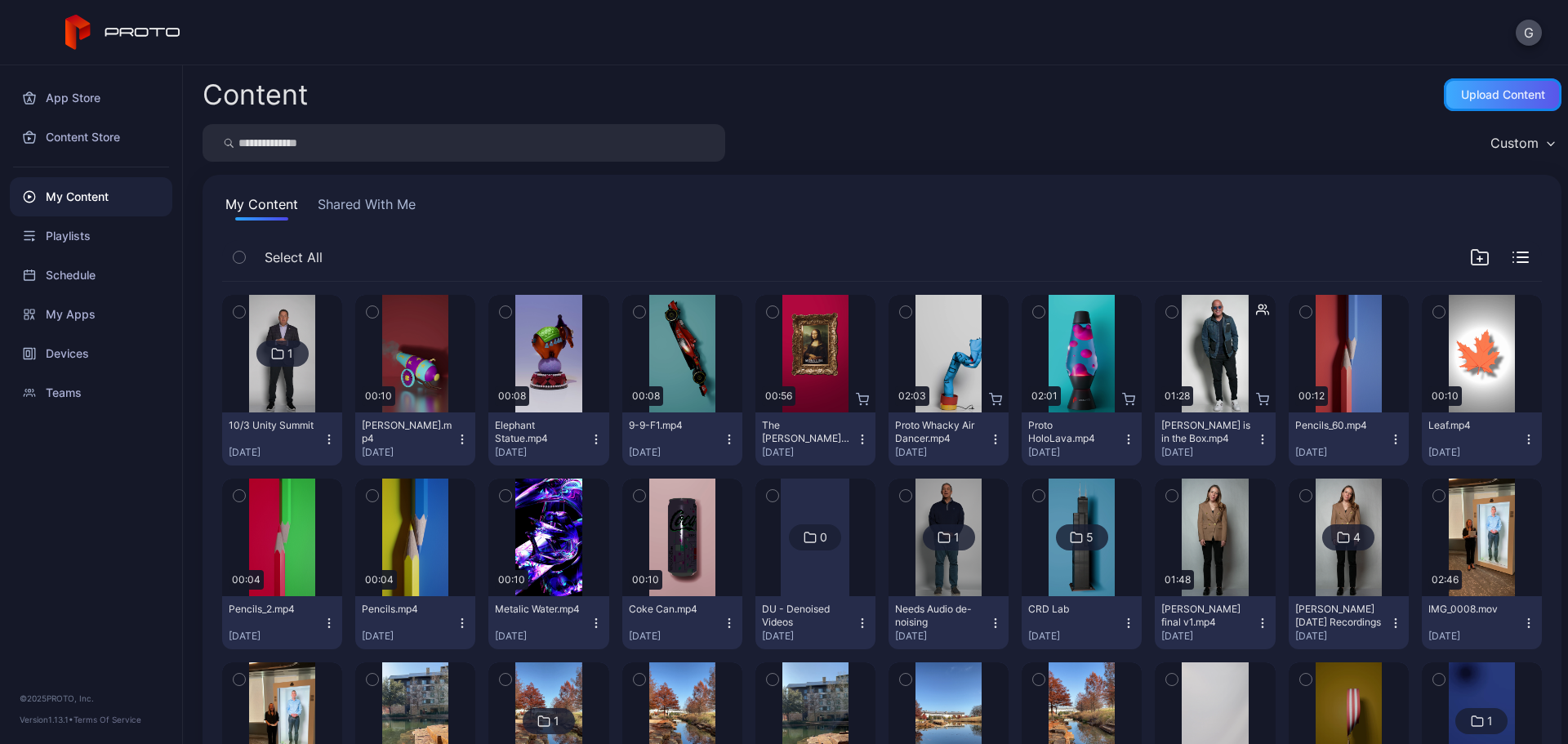
click at [1496, 95] on div "Upload Content" at bounding box center [1503, 94] width 84 height 13
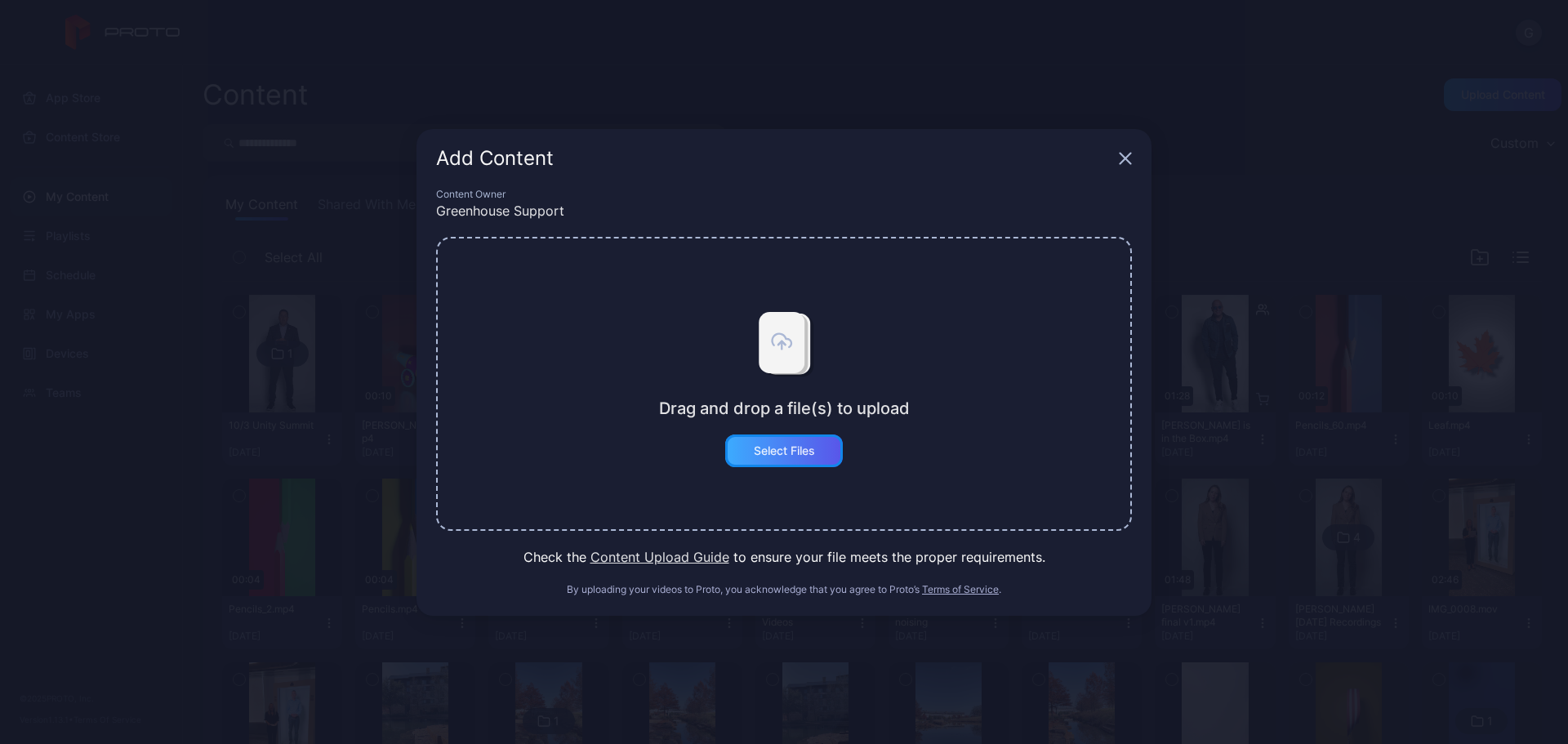
click at [747, 459] on div "Select Files" at bounding box center [783, 451] width 117 height 33
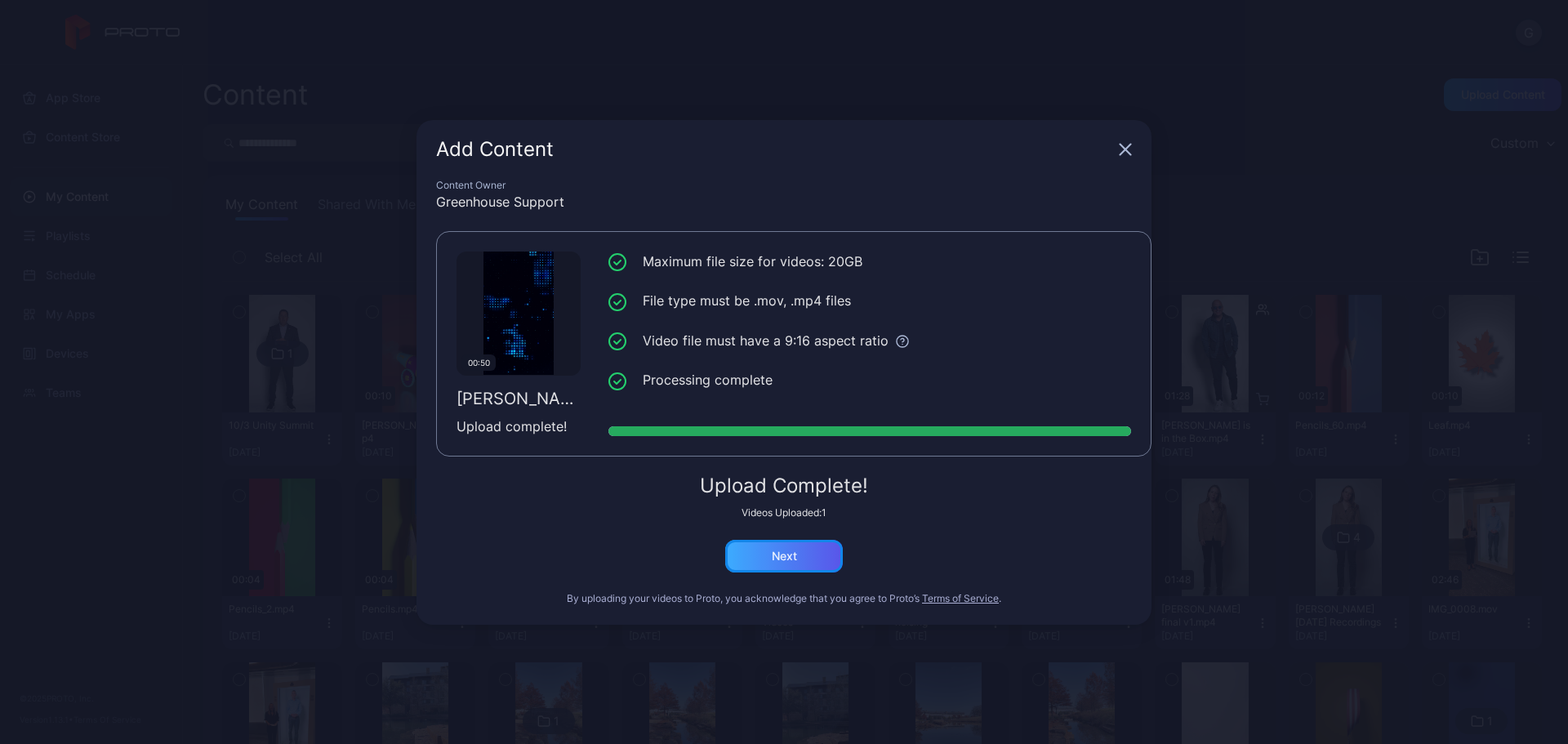
click at [789, 560] on div "Next" at bounding box center [784, 556] width 25 height 13
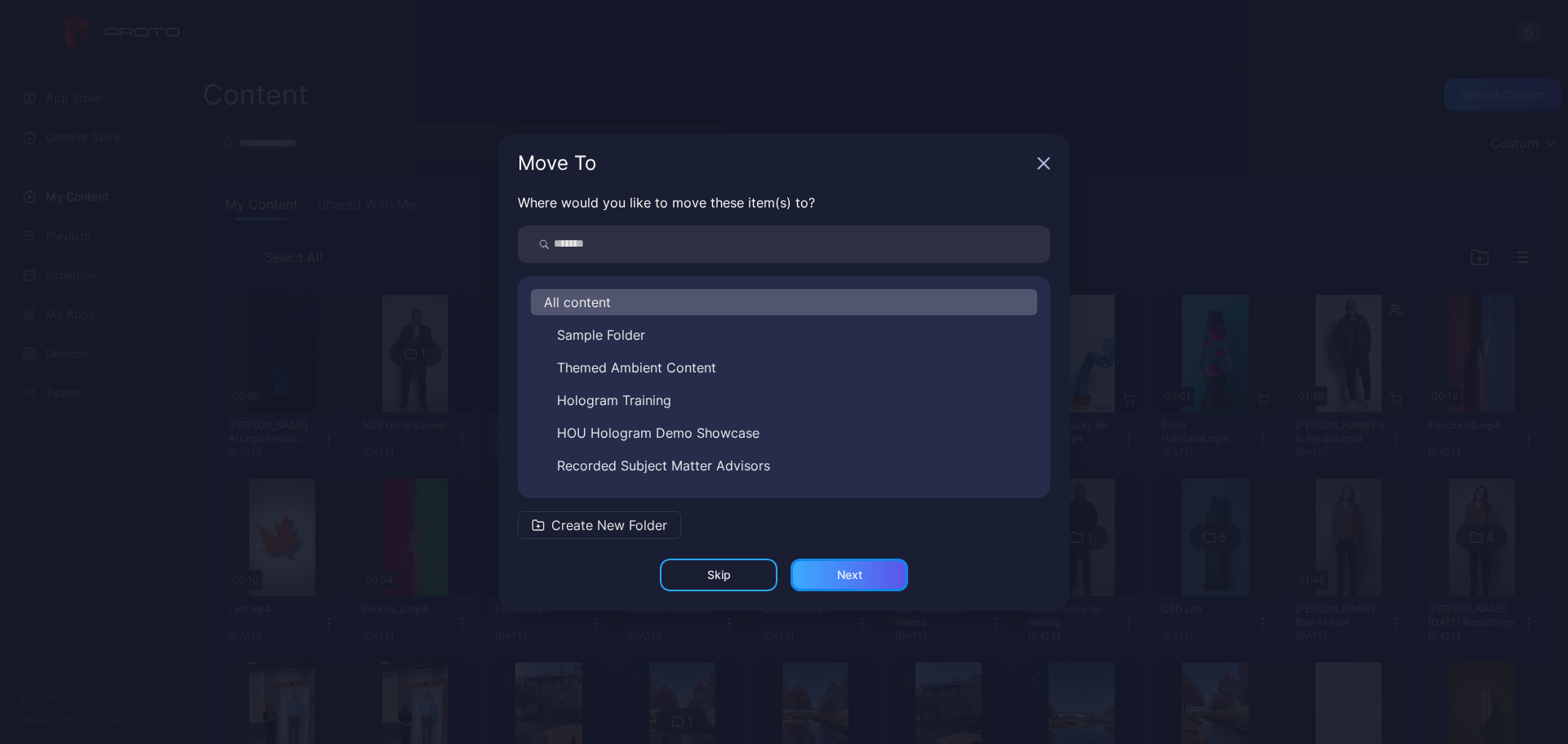
click at [865, 573] on div "Next" at bounding box center [849, 575] width 117 height 33
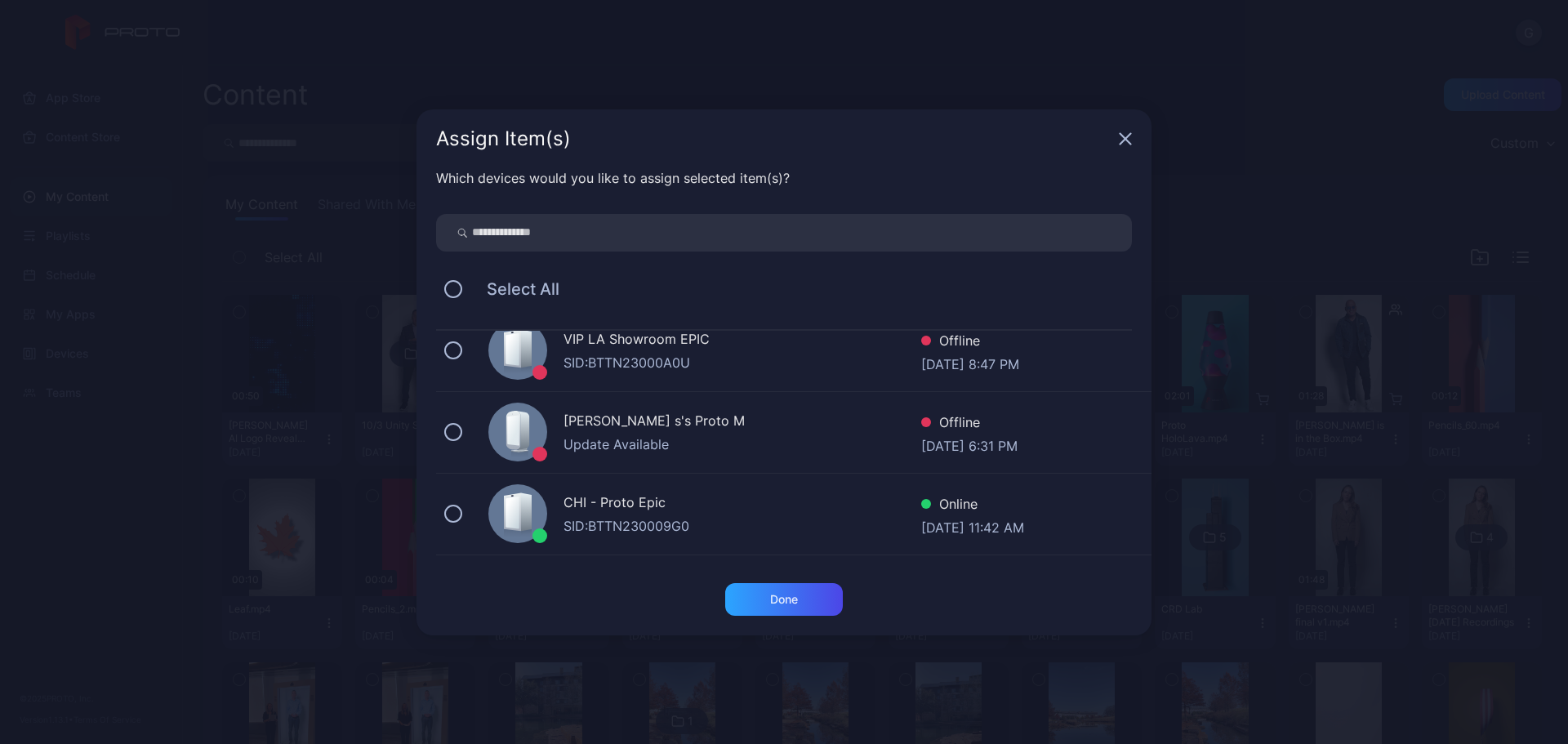
scroll to position [666, 0]
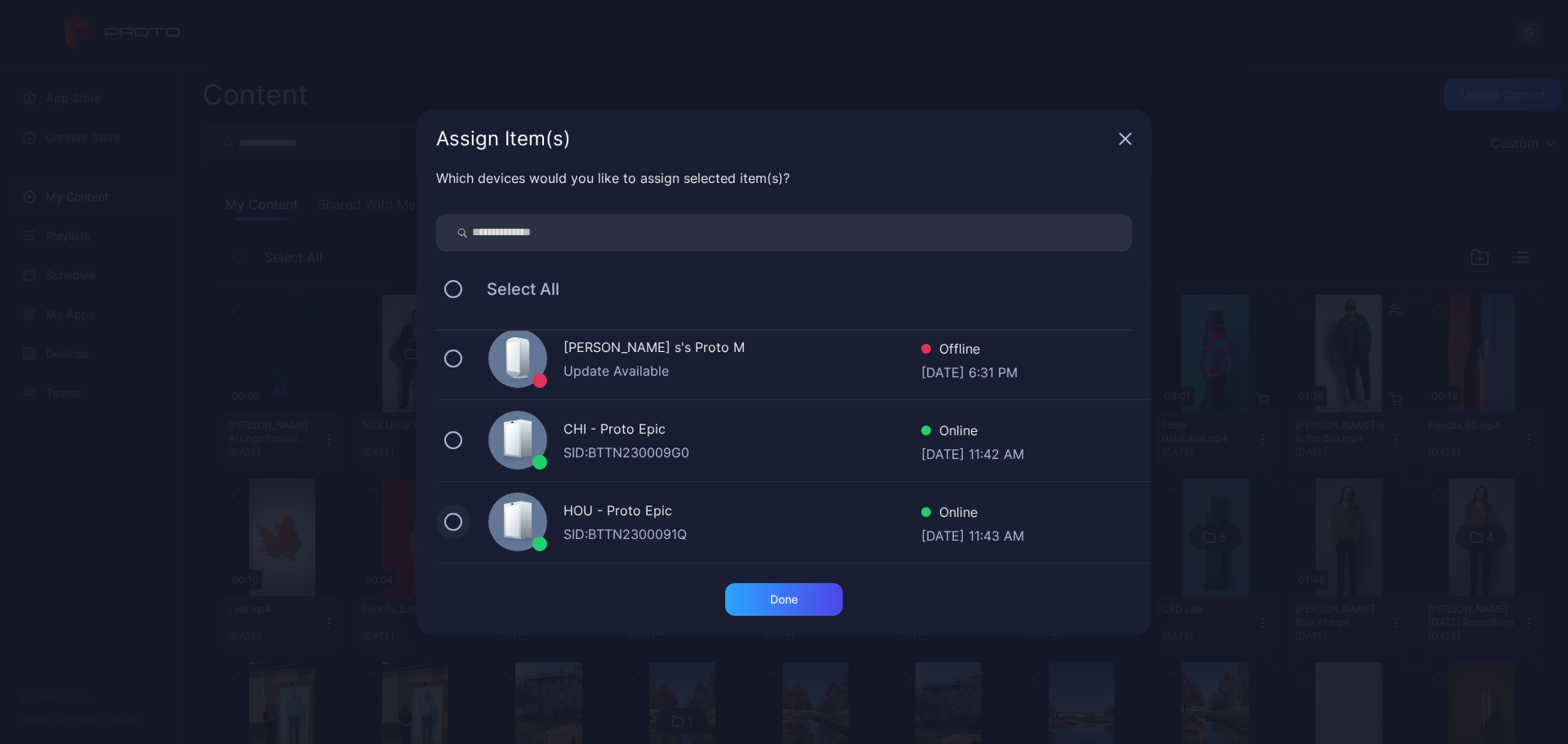
click at [447, 526] on button at bounding box center [453, 521] width 18 height 18
